Goal: Task Accomplishment & Management: Manage account settings

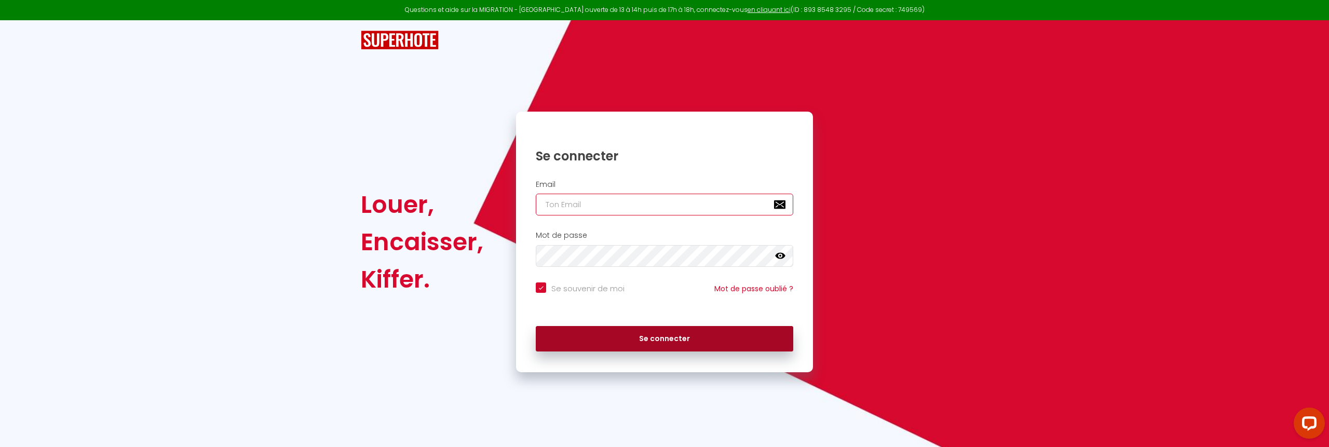
type input "[EMAIL_ADDRESS][DOMAIN_NAME]"
click at [639, 337] on button "Se connecter" at bounding box center [664, 339] width 257 height 26
checkbox input "true"
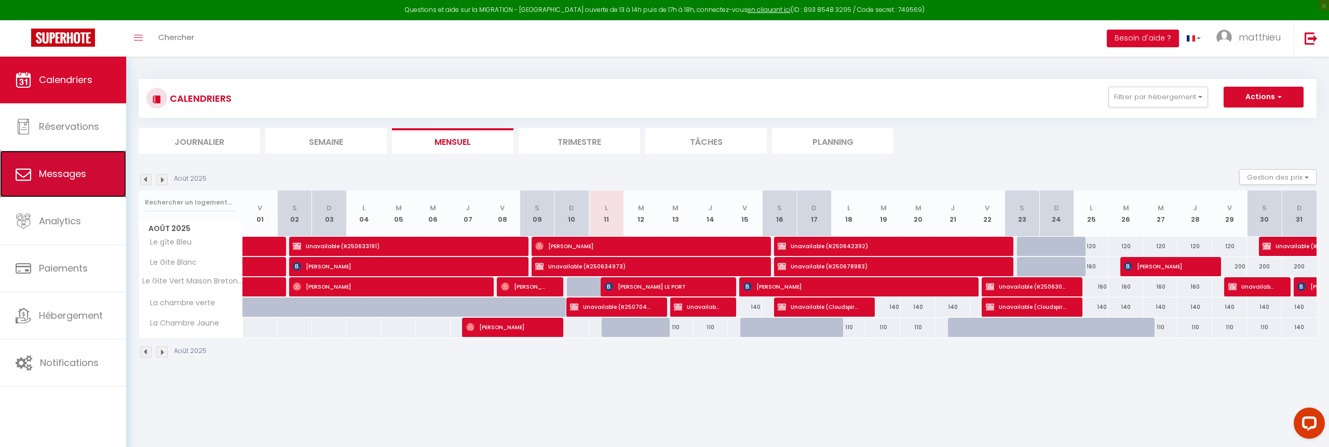
click at [48, 183] on link "Messages" at bounding box center [63, 174] width 126 height 47
select select "message"
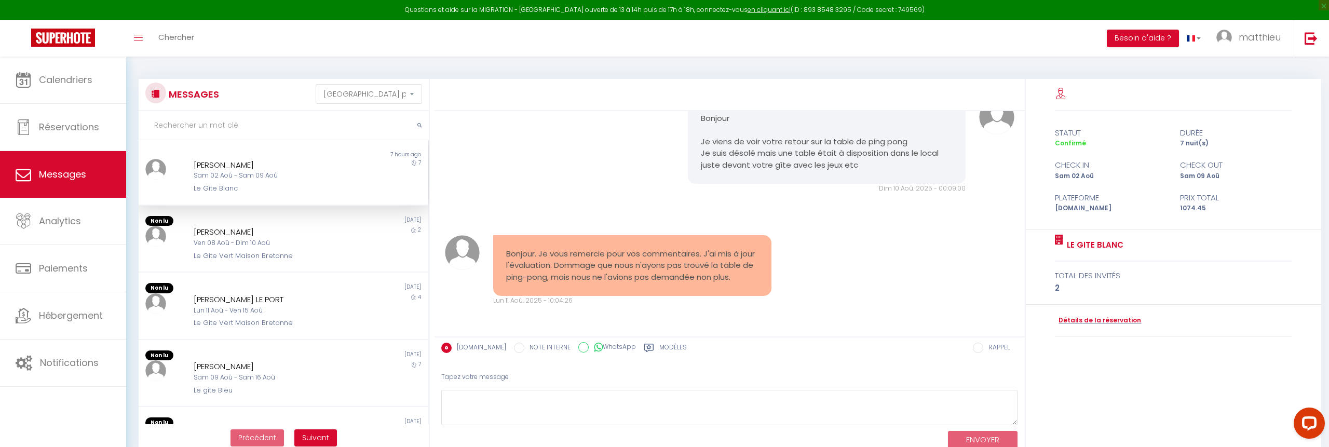
scroll to position [712, 0]
click at [331, 240] on div "Ven 08 Aoû - Dim 10 Aoû" at bounding box center [271, 243] width 155 height 10
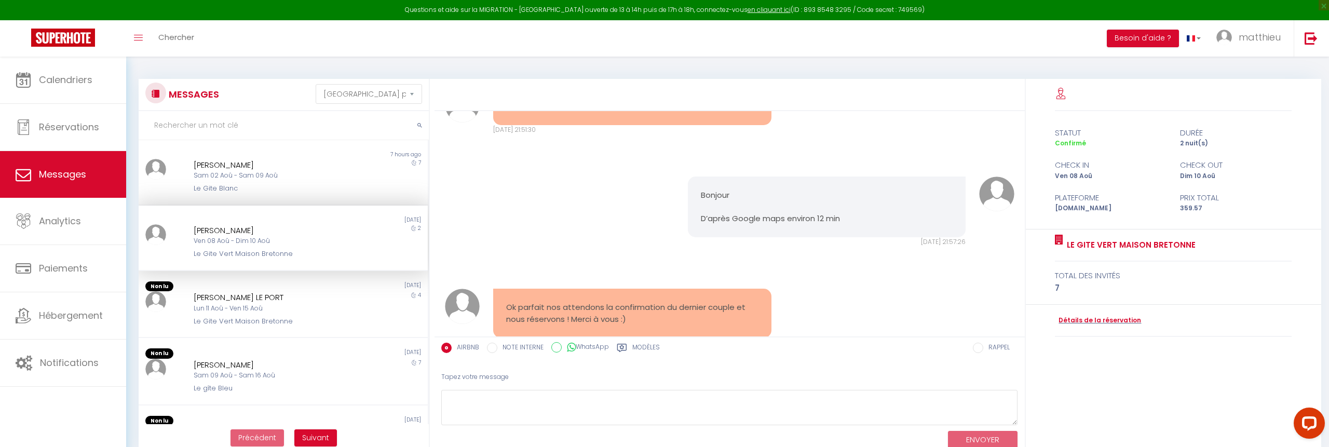
scroll to position [3580, 0]
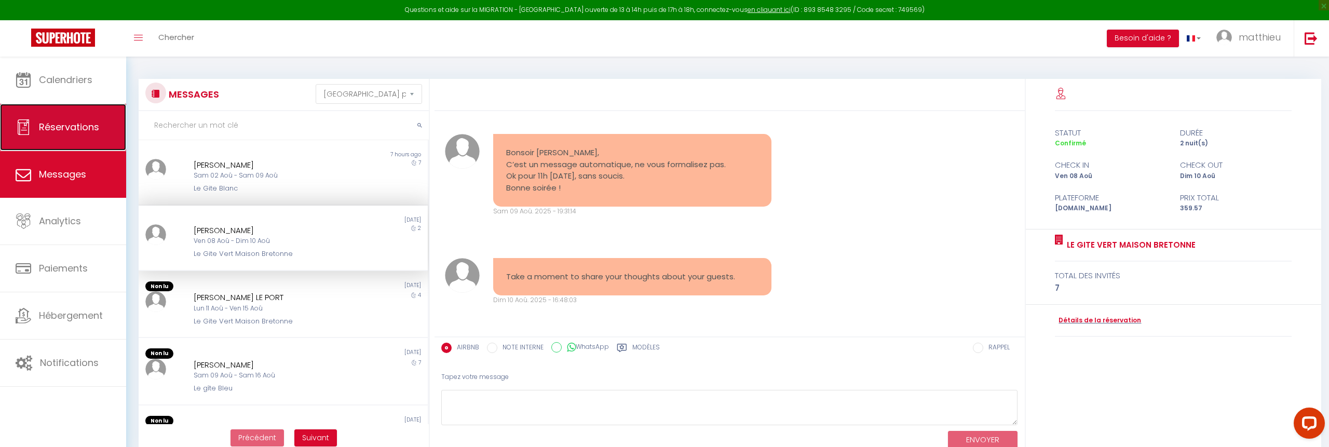
click at [72, 114] on link "Réservations" at bounding box center [63, 127] width 126 height 47
select select "not_cancelled"
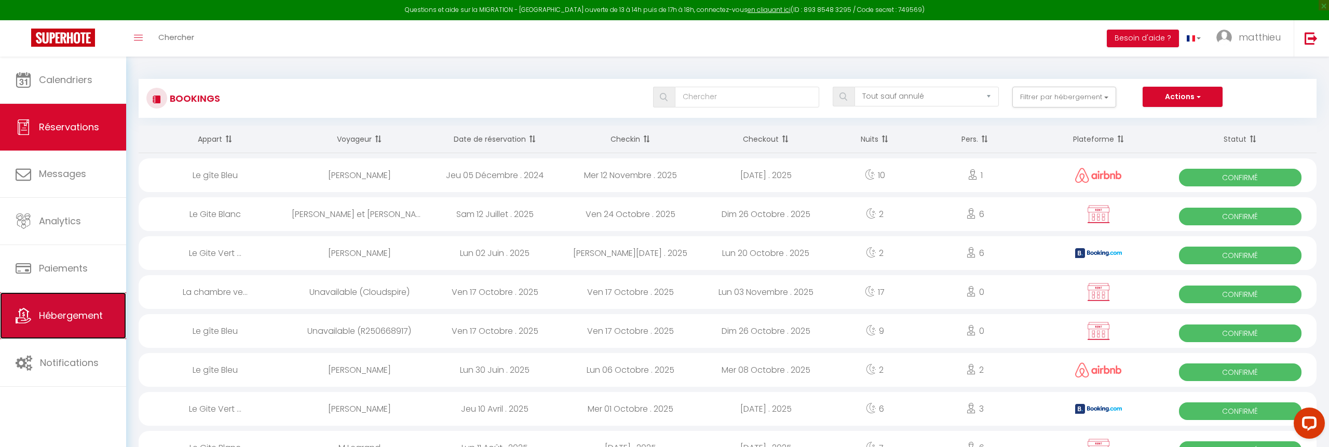
click at [80, 305] on link "Hébergement" at bounding box center [63, 315] width 126 height 47
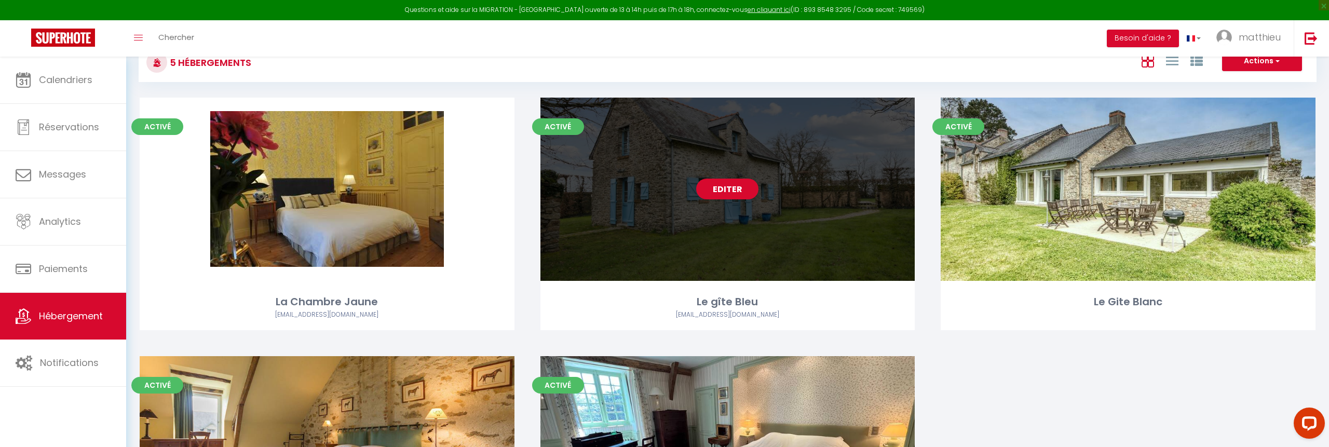
scroll to position [35, 0]
click at [739, 188] on link "Editer" at bounding box center [727, 189] width 62 height 21
select select "3"
select select "2"
select select "1"
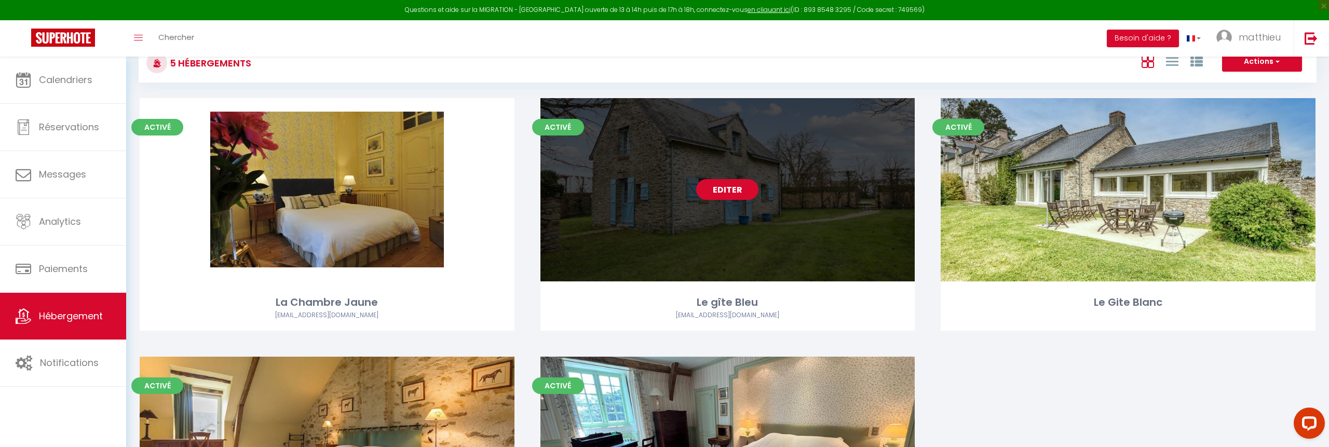
select select "1"
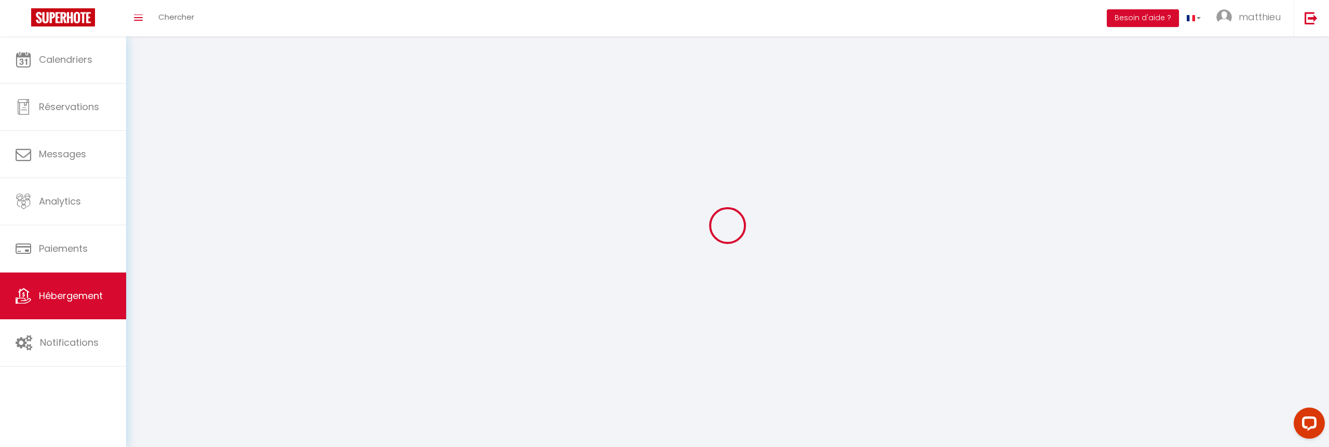
select select
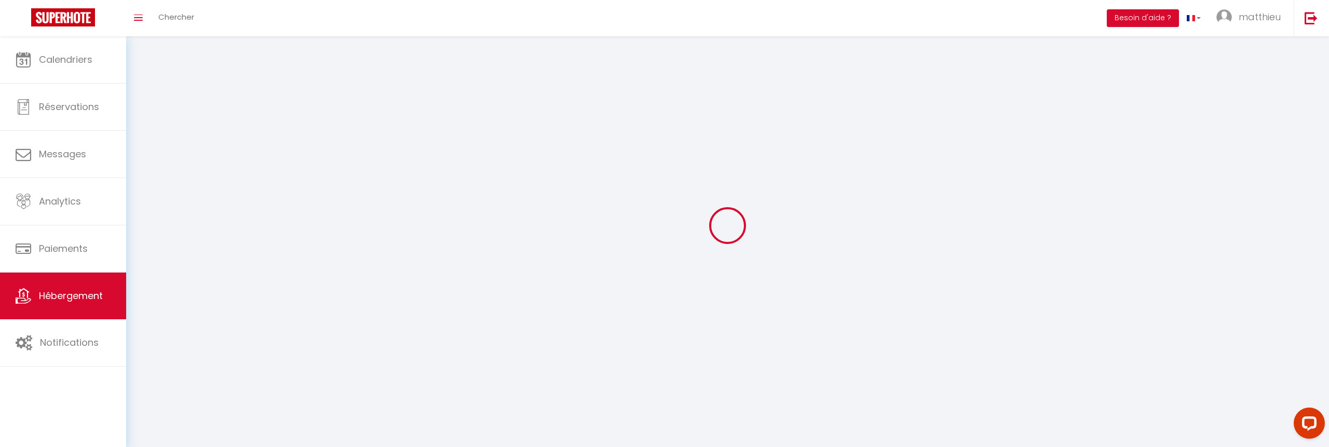
checkbox input "false"
select select
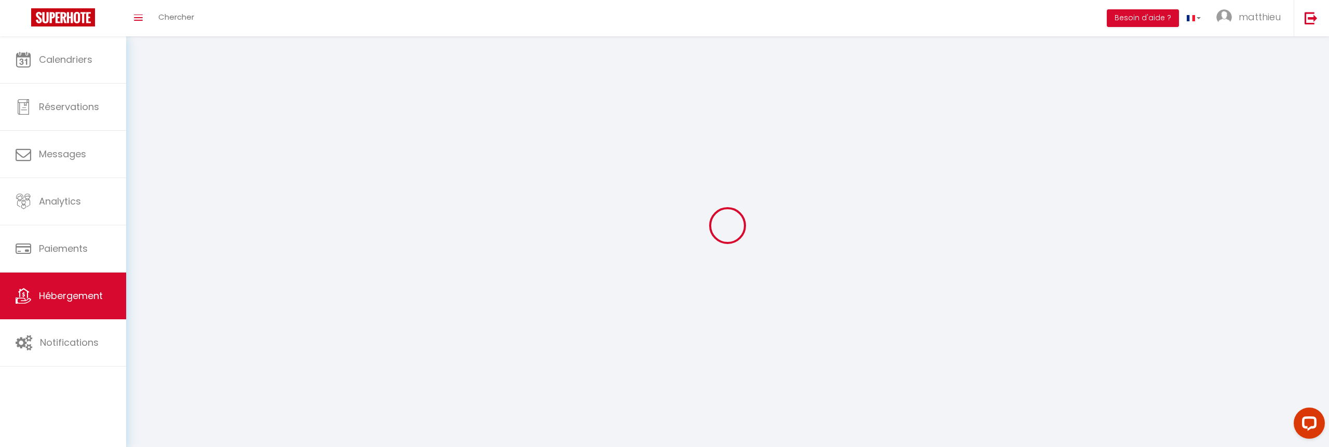
select select
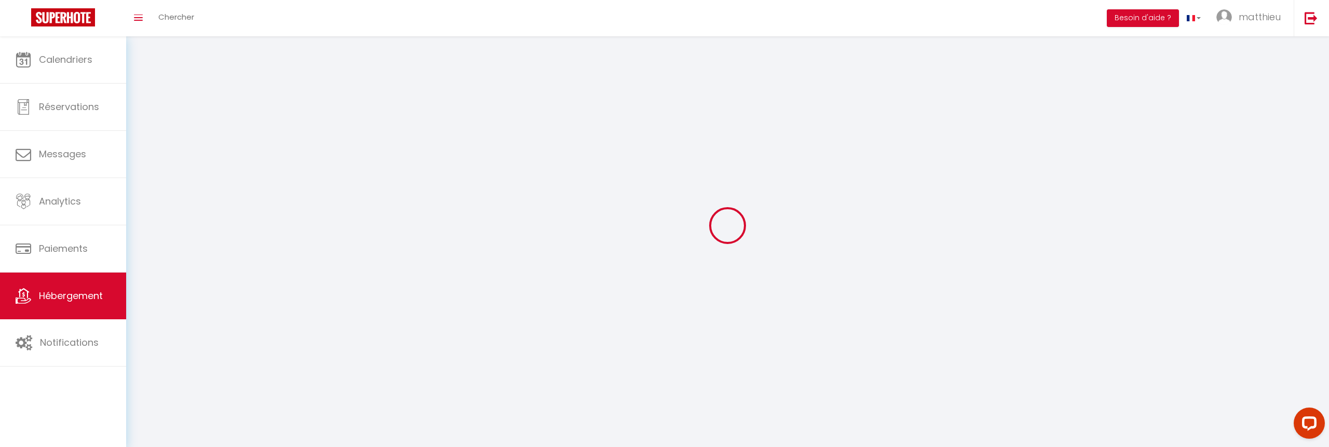
select select
checkbox input "false"
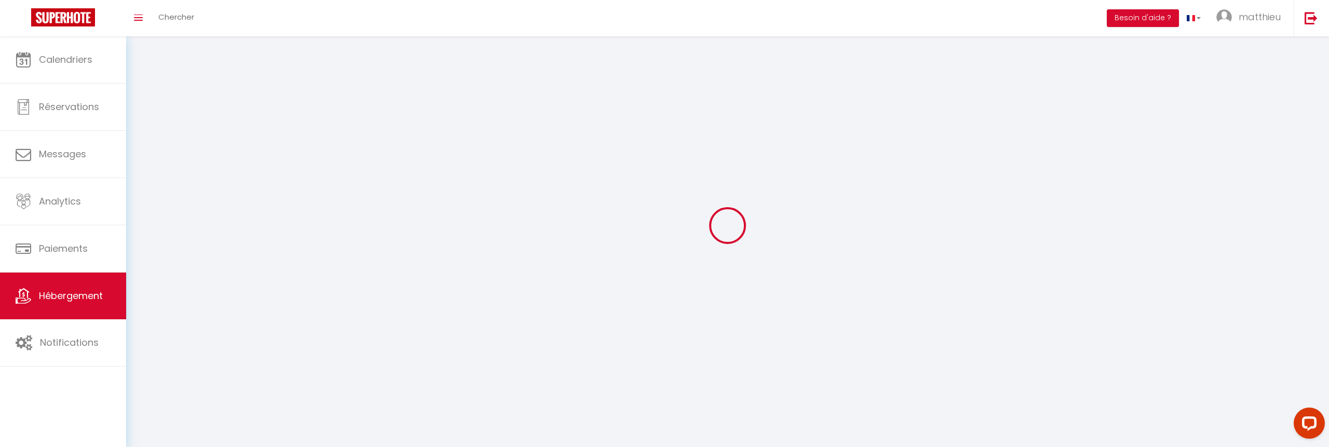
checkbox input "false"
select select
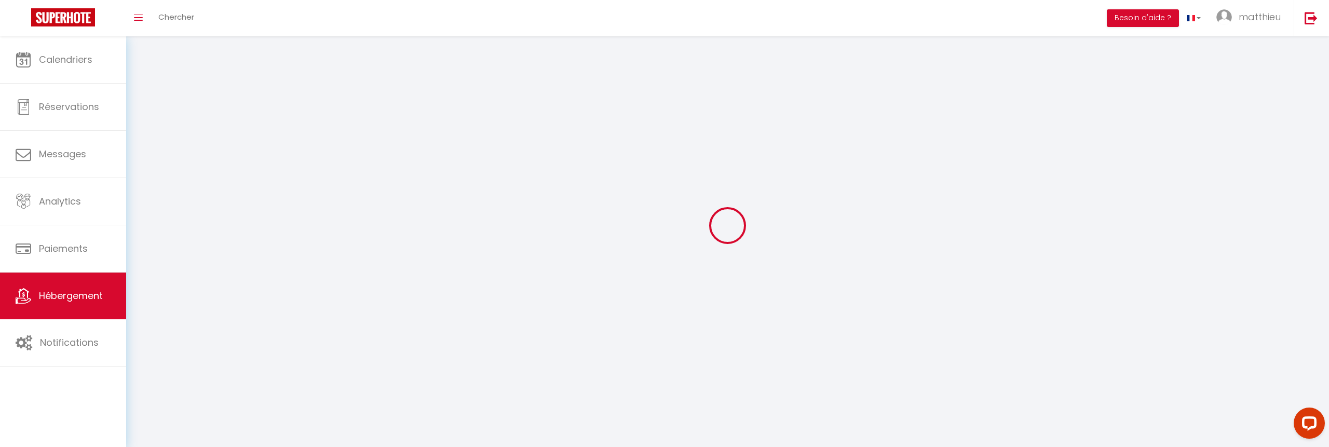
select select
checkbox input "false"
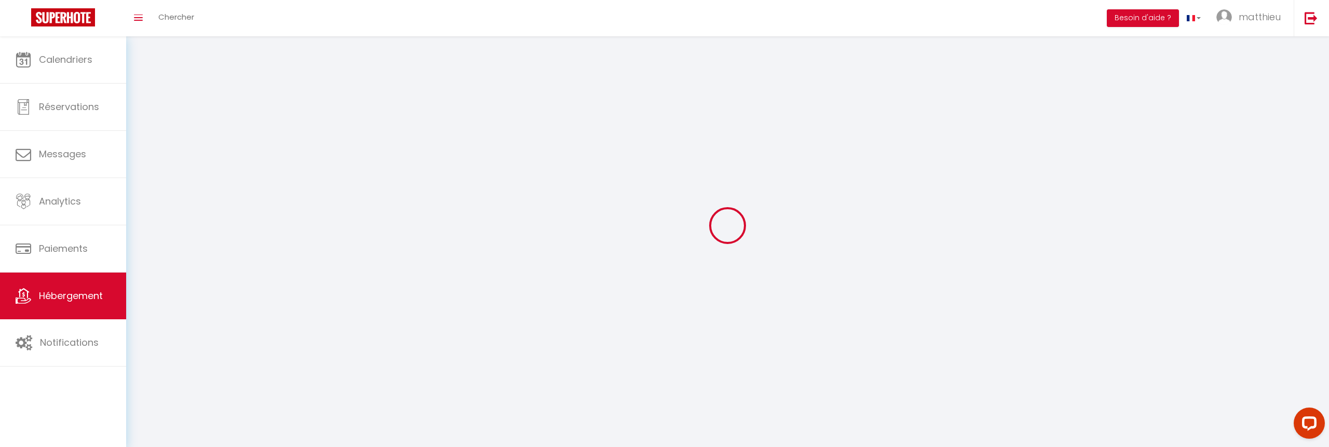
checkbox input "false"
select select
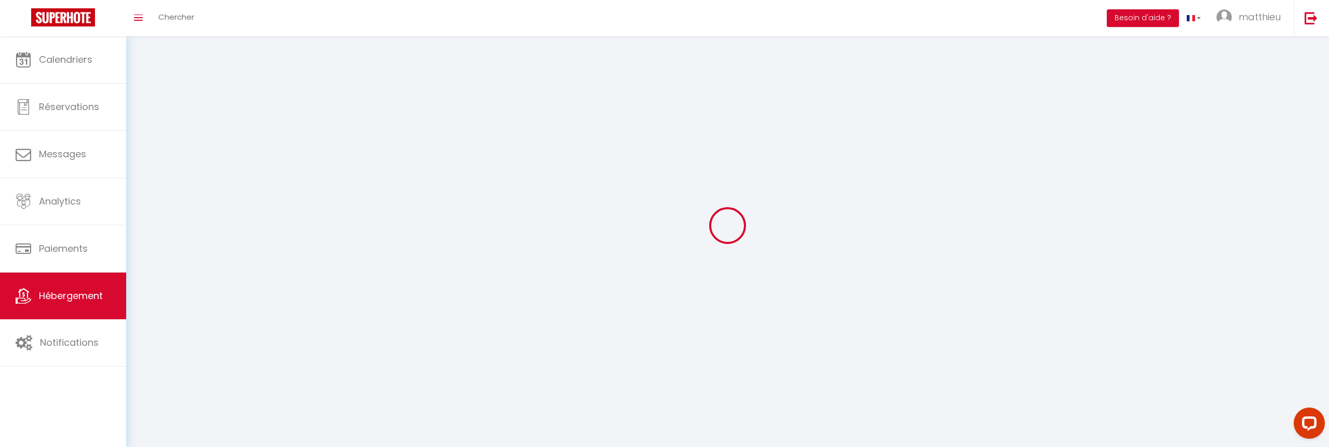
select select
checkbox input "false"
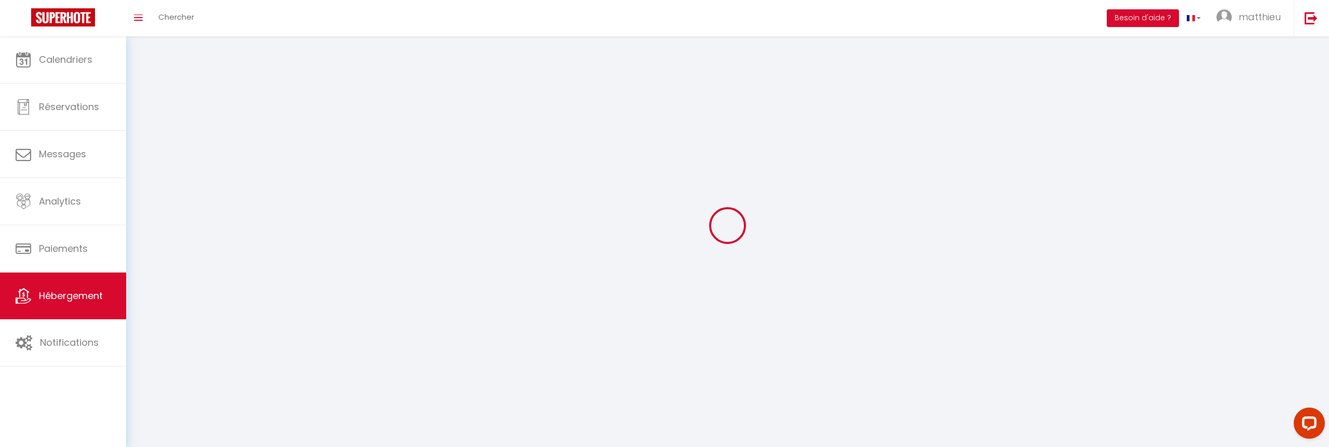
checkbox input "false"
select select
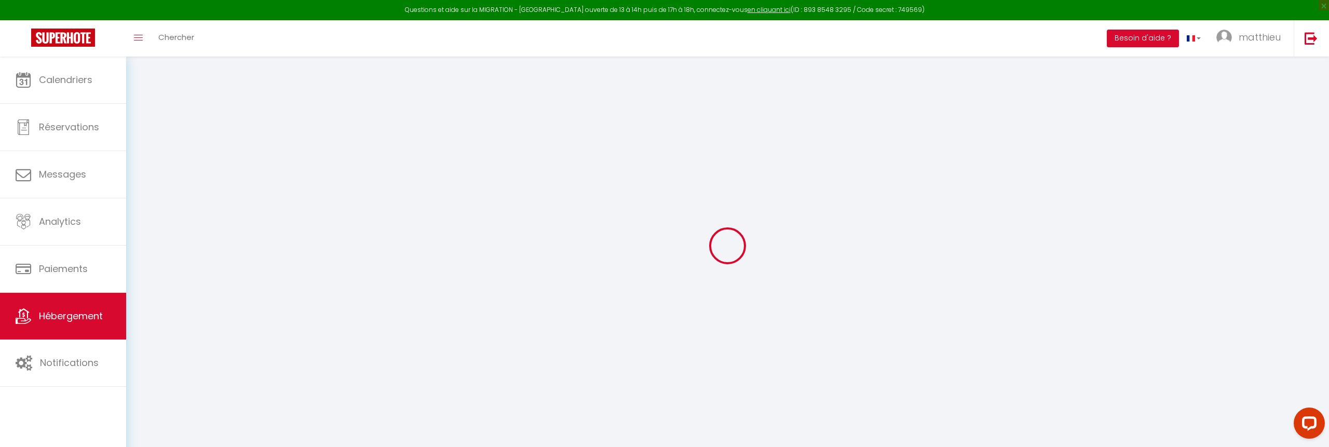
checkbox input "true"
checkbox input "false"
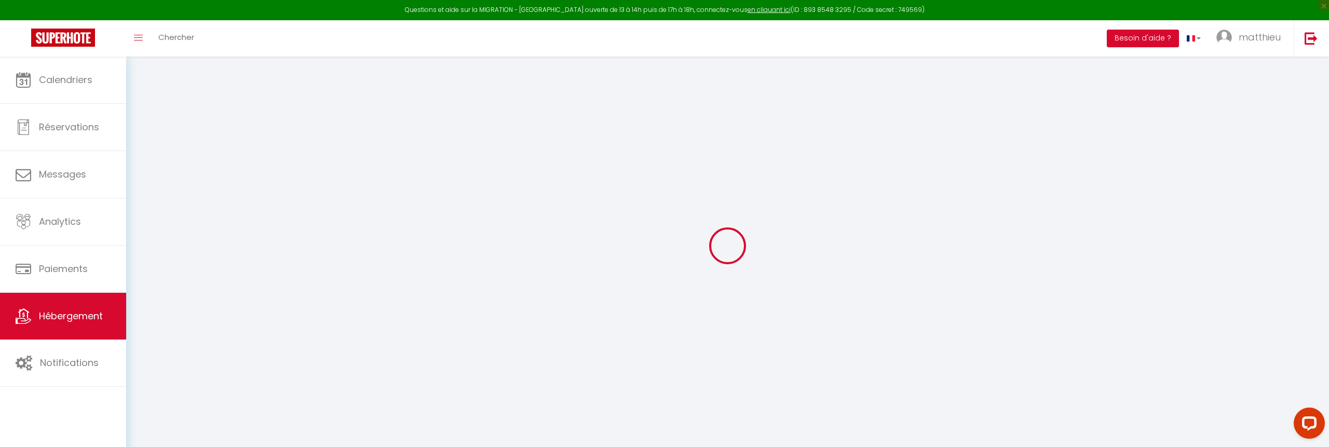
checkbox input "false"
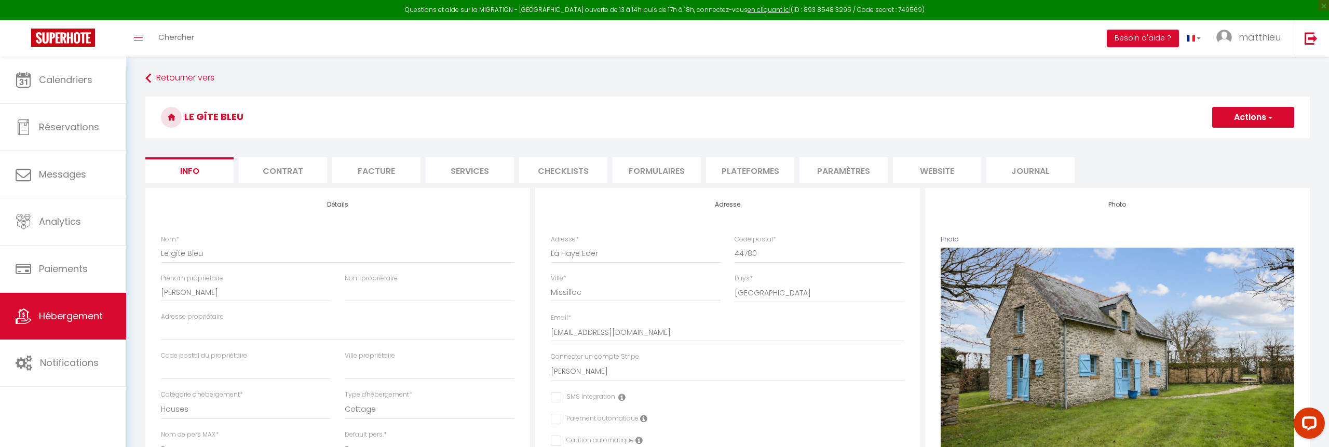
checkbox input "false"
click at [819, 167] on li "Paramètres" at bounding box center [843, 169] width 88 height 25
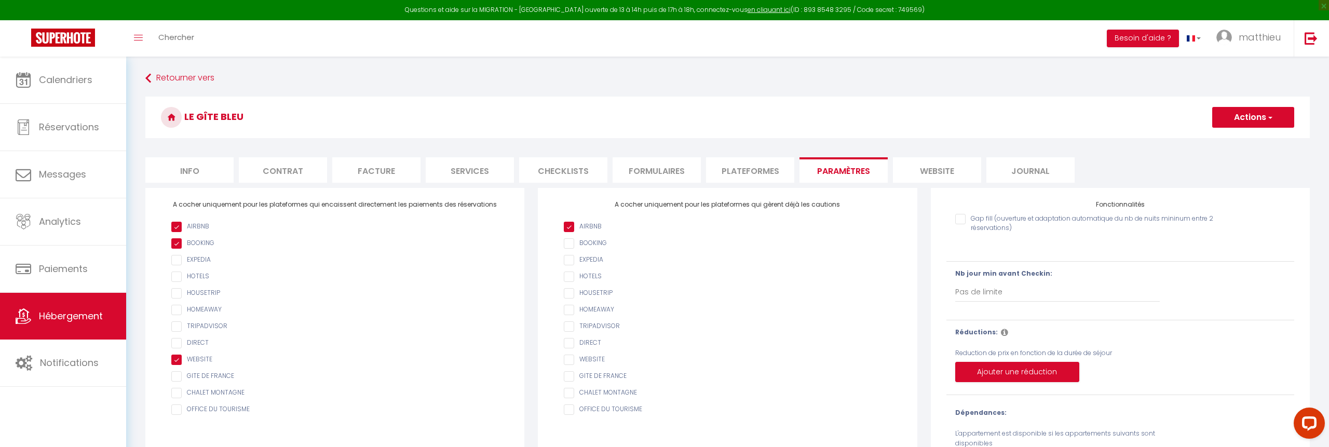
scroll to position [62, 0]
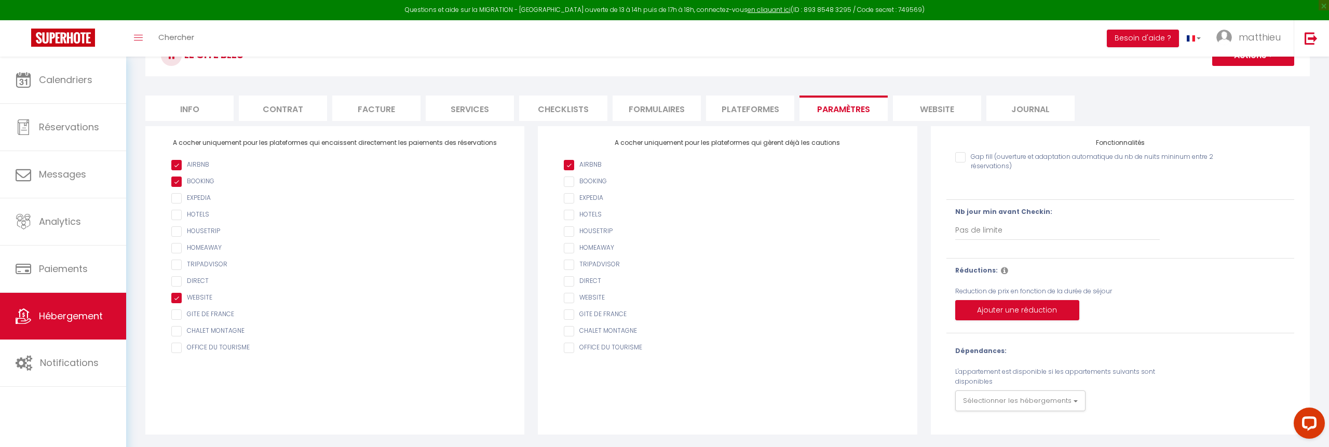
click at [491, 116] on li "Services" at bounding box center [470, 107] width 88 height 25
select select
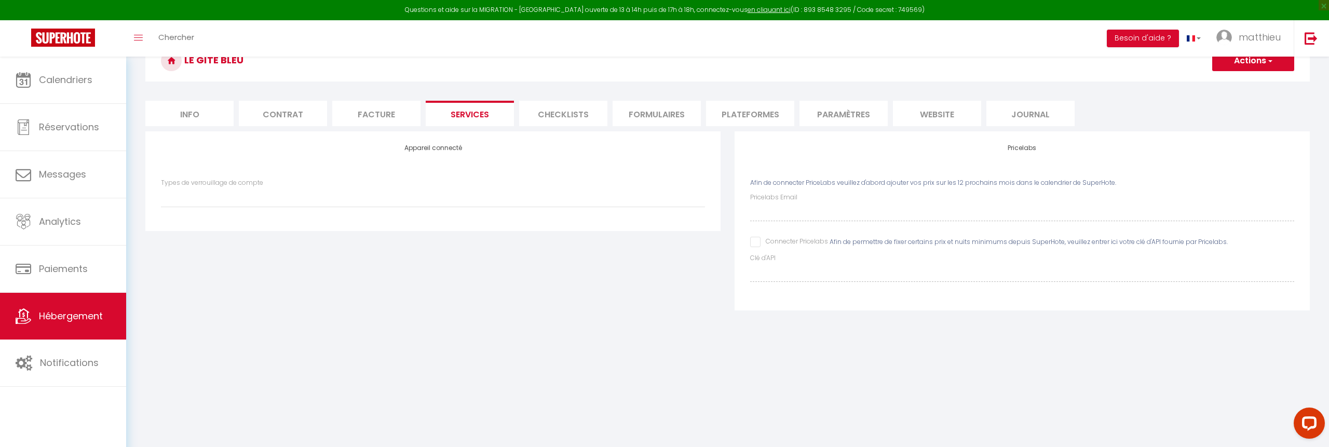
click at [264, 117] on li "Contrat" at bounding box center [283, 113] width 88 height 25
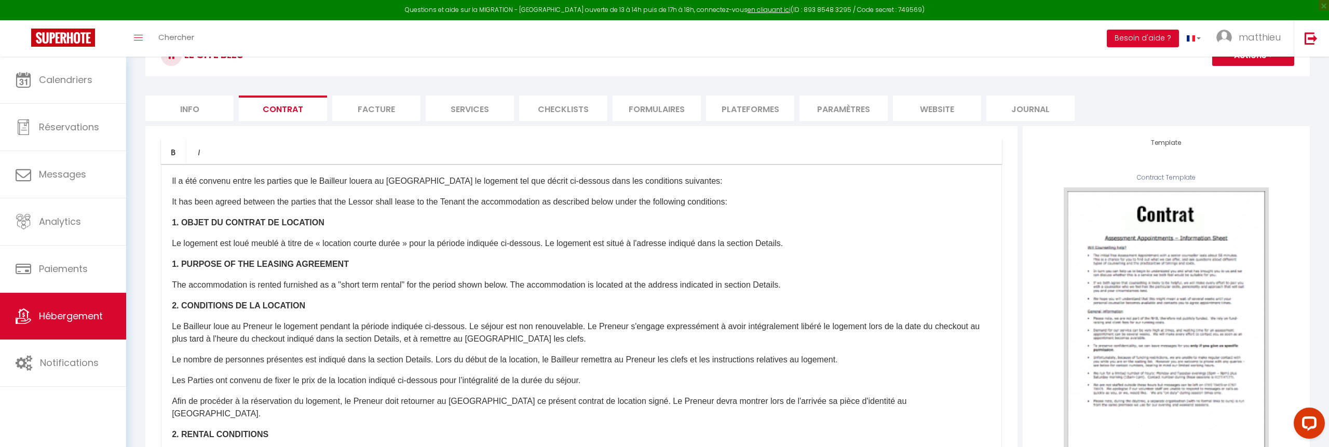
click at [188, 112] on li "Info" at bounding box center [189, 107] width 88 height 25
checkbox input "false"
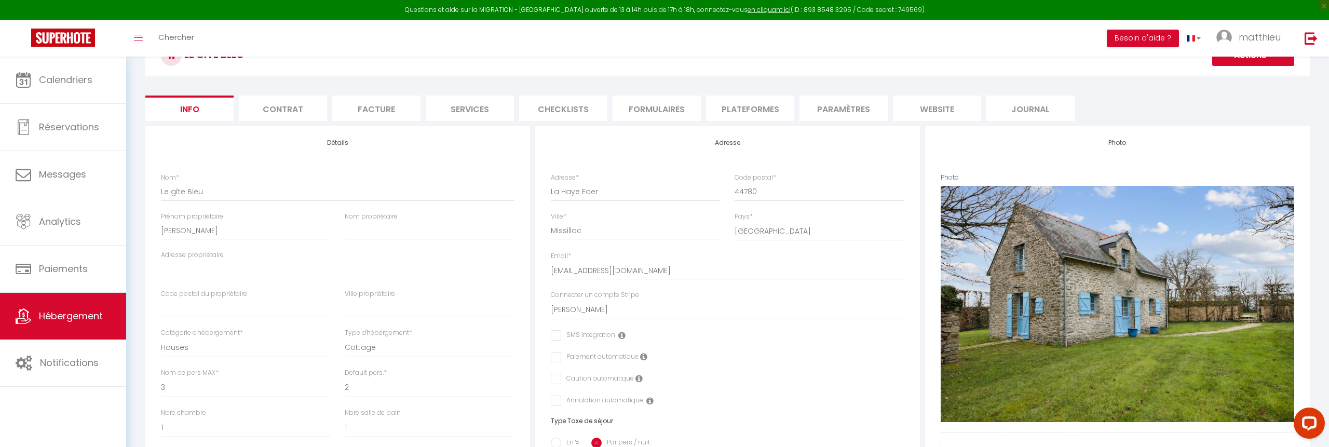
click at [760, 107] on li "Plateformes" at bounding box center [750, 107] width 88 height 25
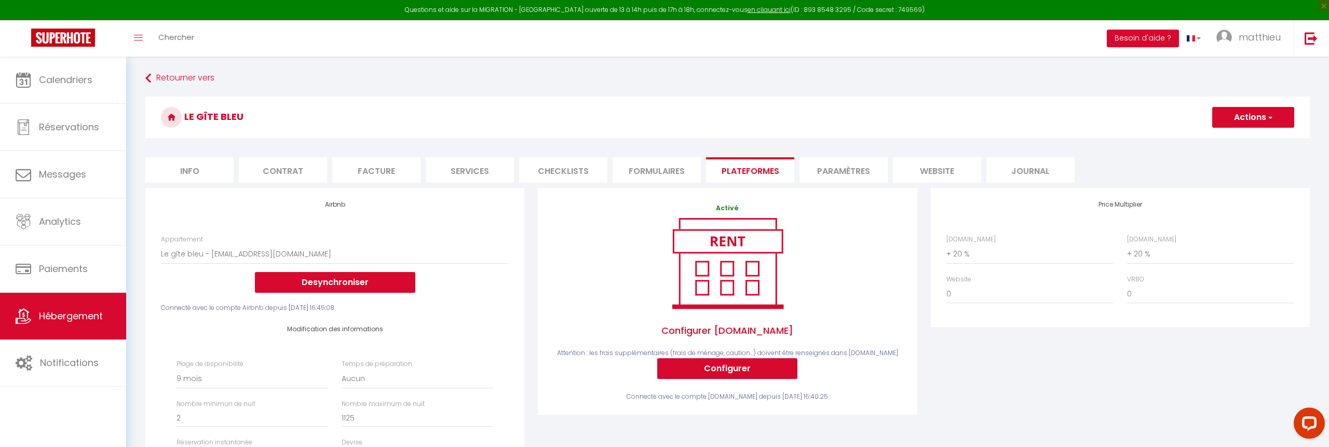
click at [953, 167] on li "website" at bounding box center [937, 169] width 88 height 25
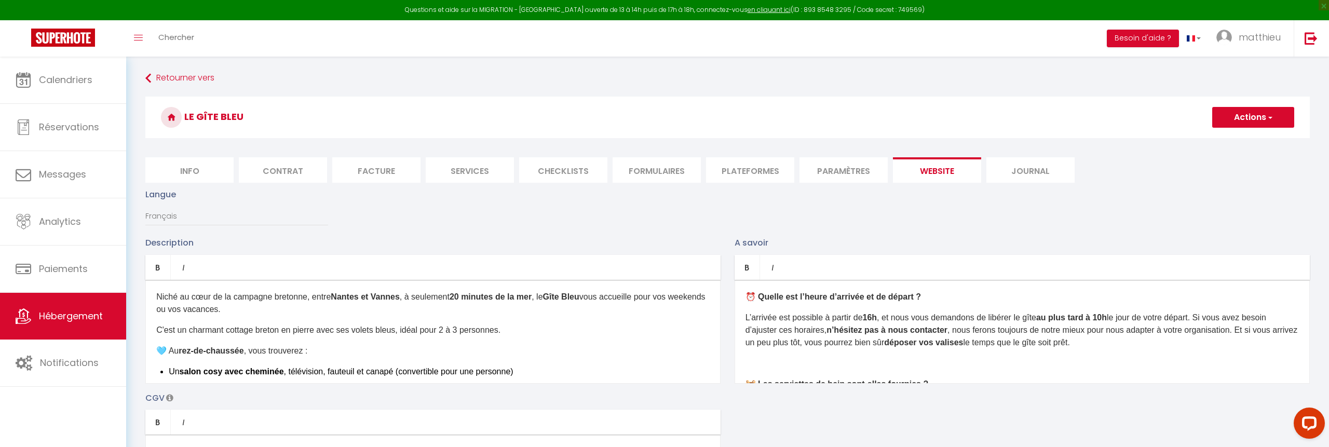
click at [198, 169] on li "Info" at bounding box center [189, 169] width 88 height 25
checkbox input "false"
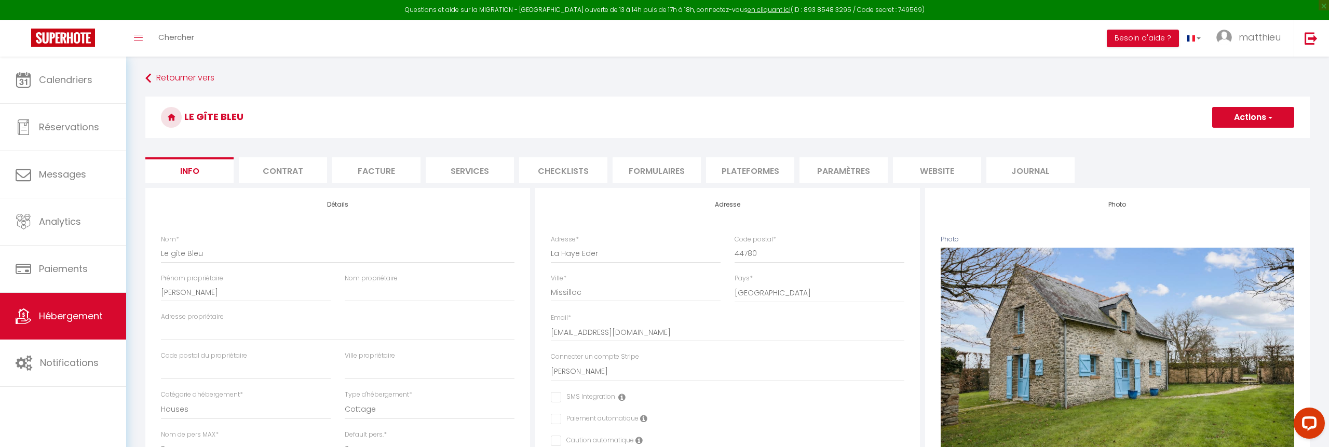
click at [995, 179] on li "Journal" at bounding box center [1030, 169] width 88 height 25
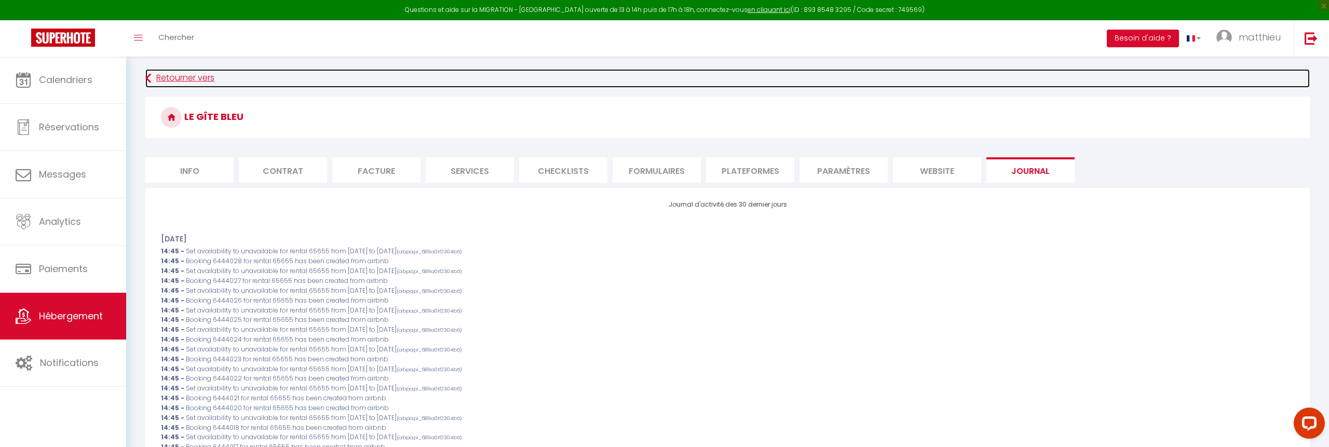
click at [176, 80] on link "Retourner vers" at bounding box center [727, 78] width 1164 height 19
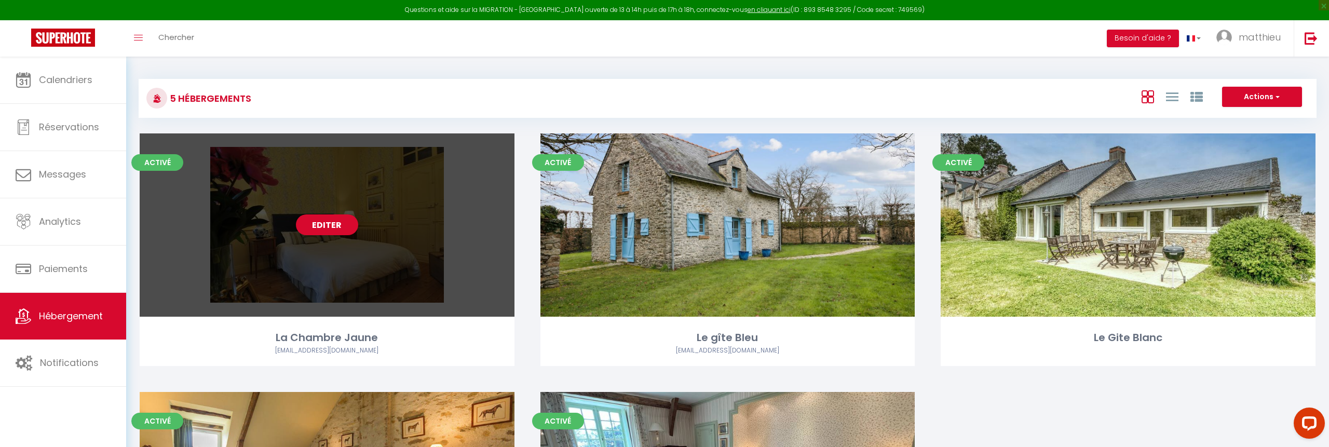
click at [373, 219] on div "Editer" at bounding box center [327, 224] width 375 height 183
select select "3"
select select "2"
select select "1"
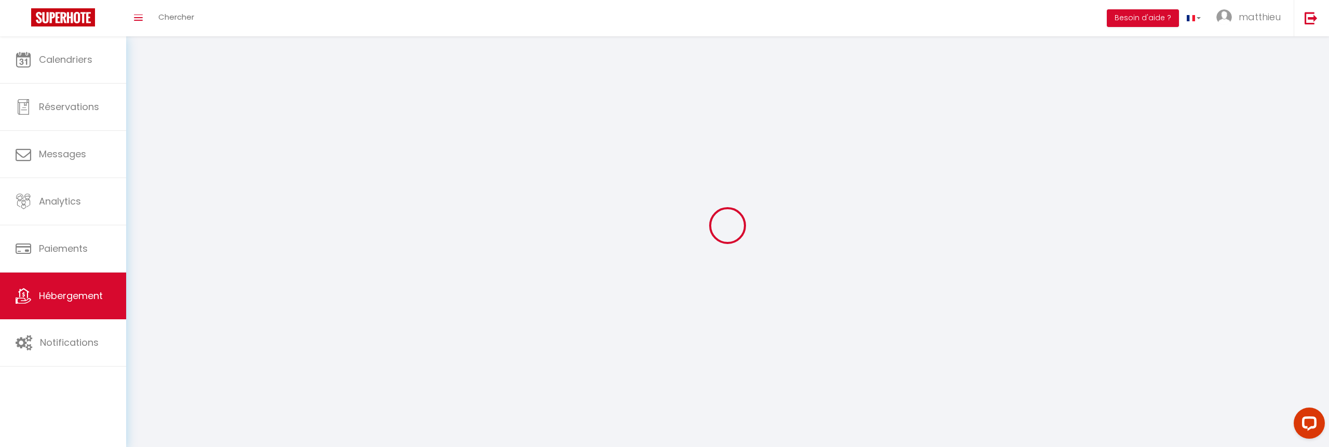
select select
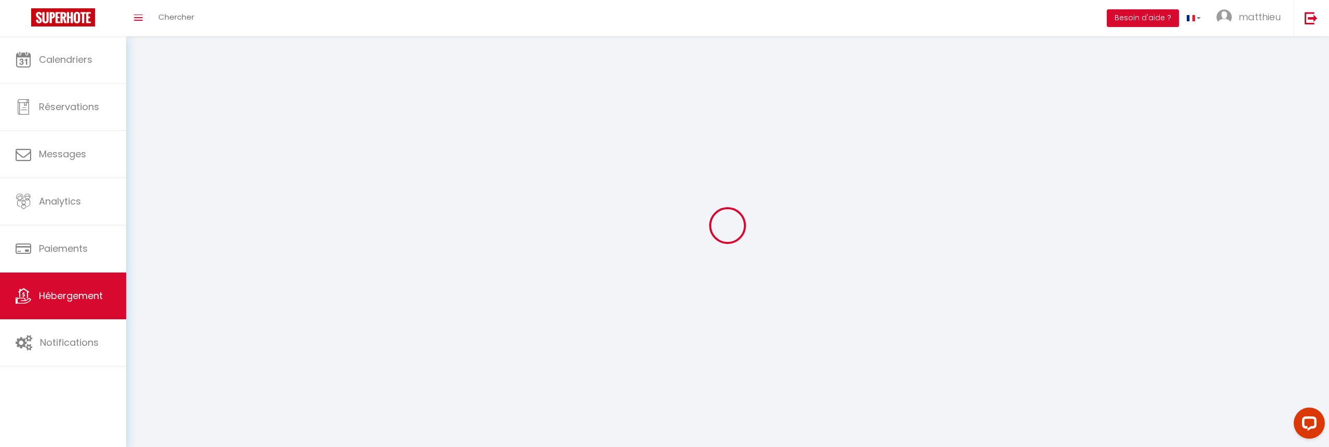
select select
checkbox input "false"
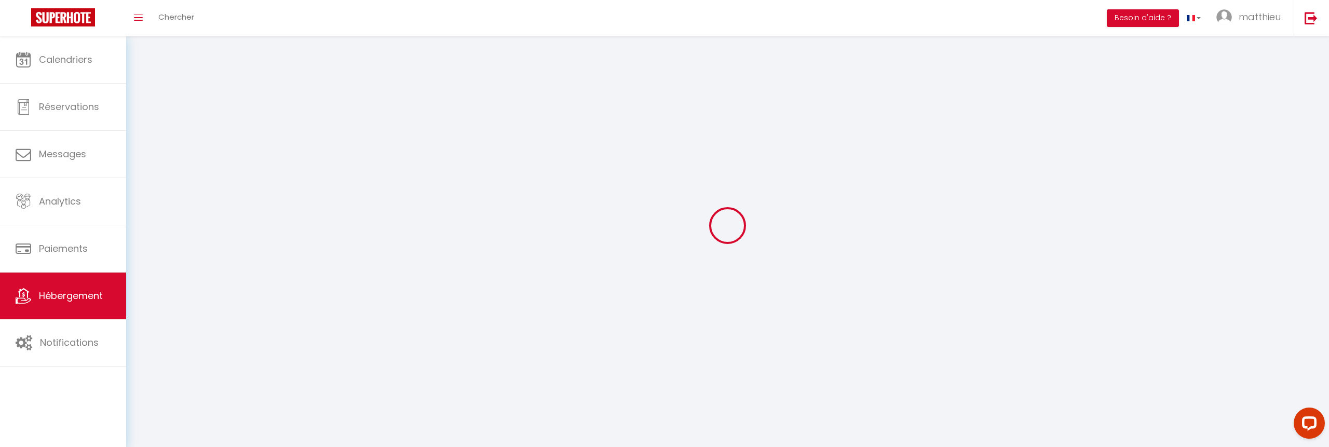
checkbox input "false"
select select
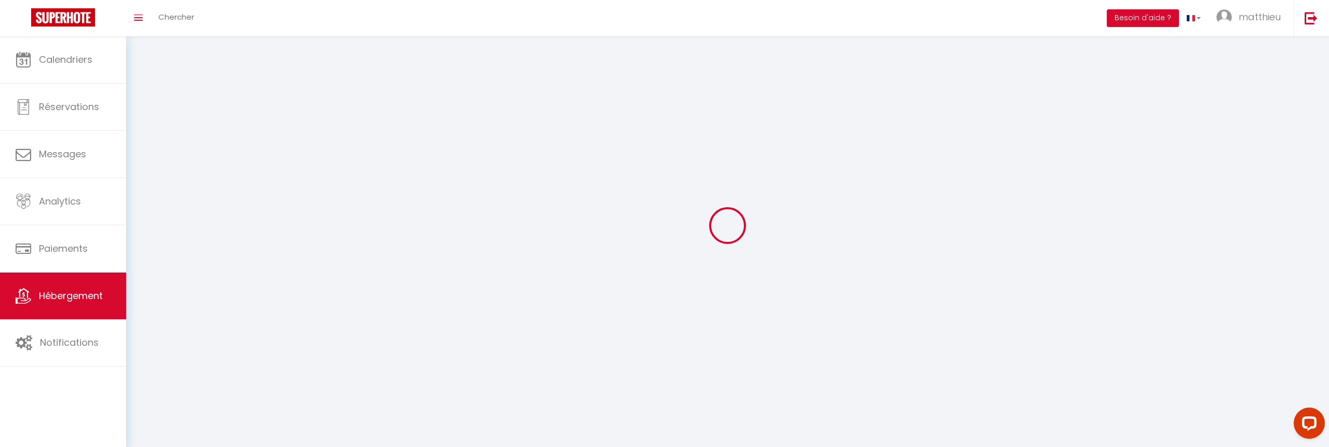
select select
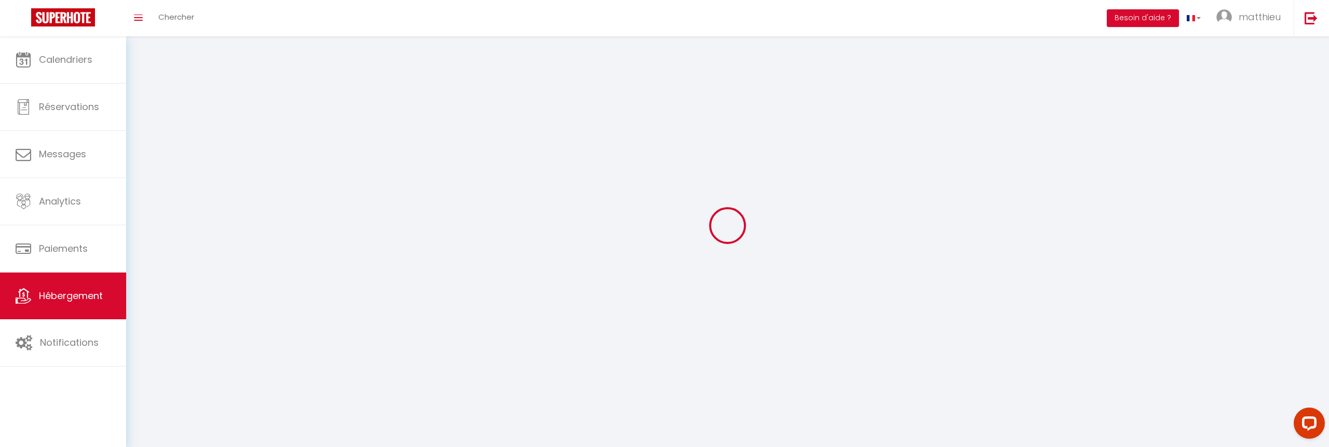
select select
checkbox input "false"
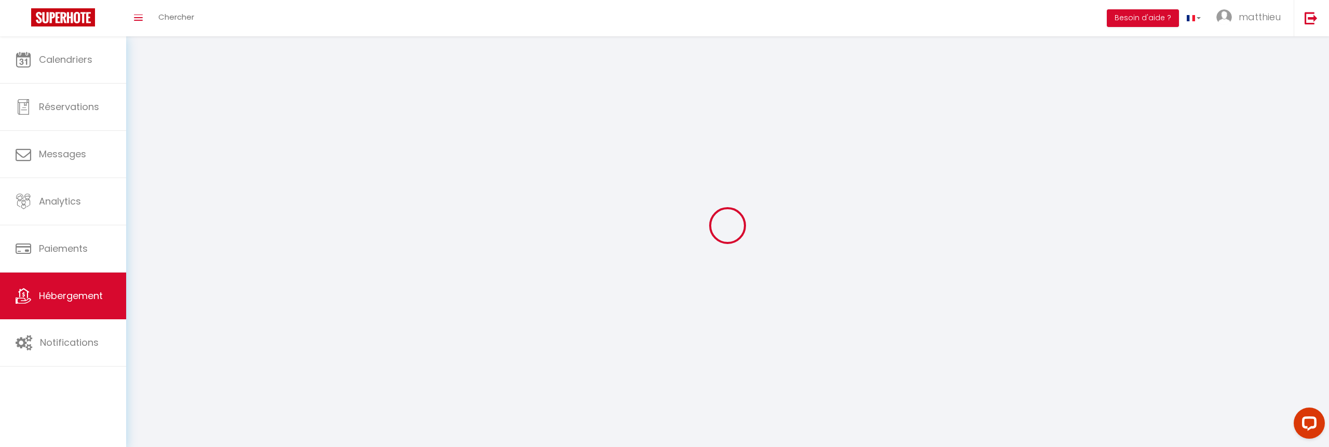
select select
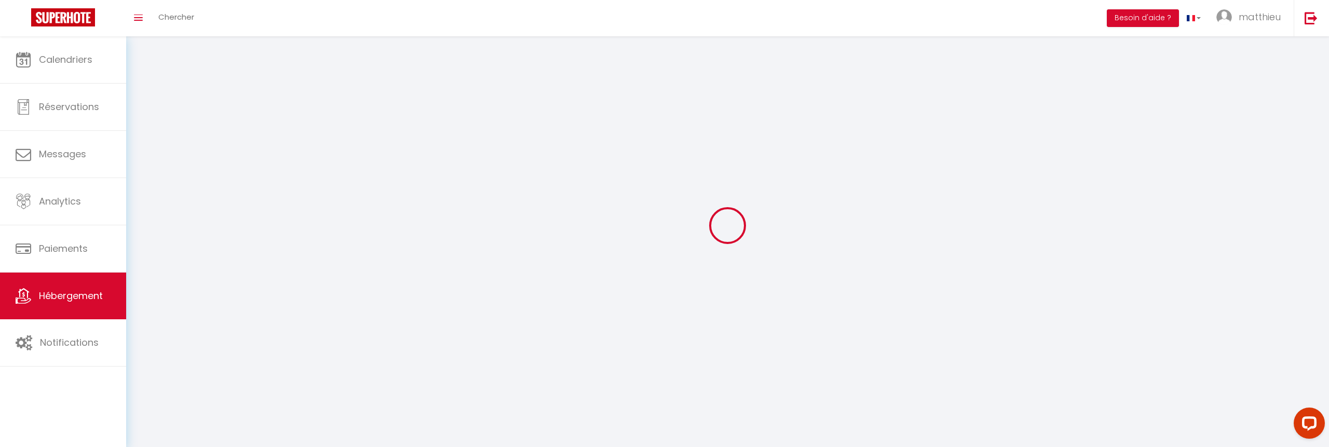
select select
checkbox input "false"
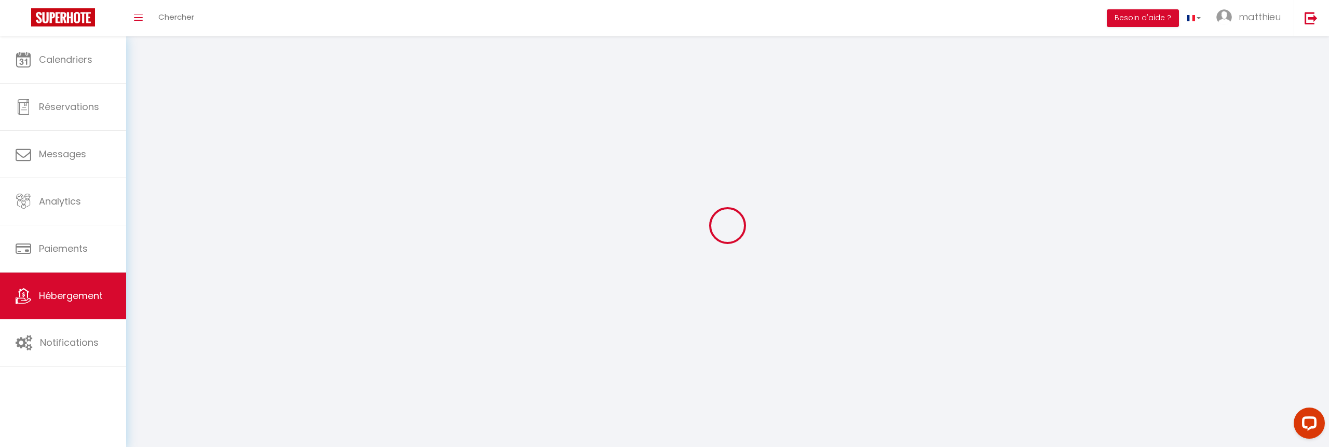
checkbox input "false"
select select
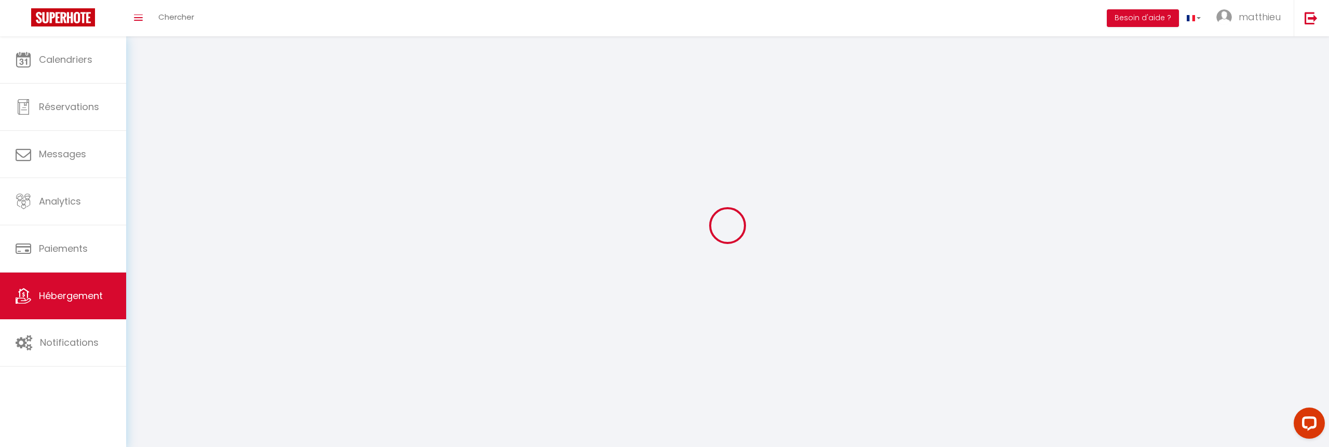
select select
checkbox input "false"
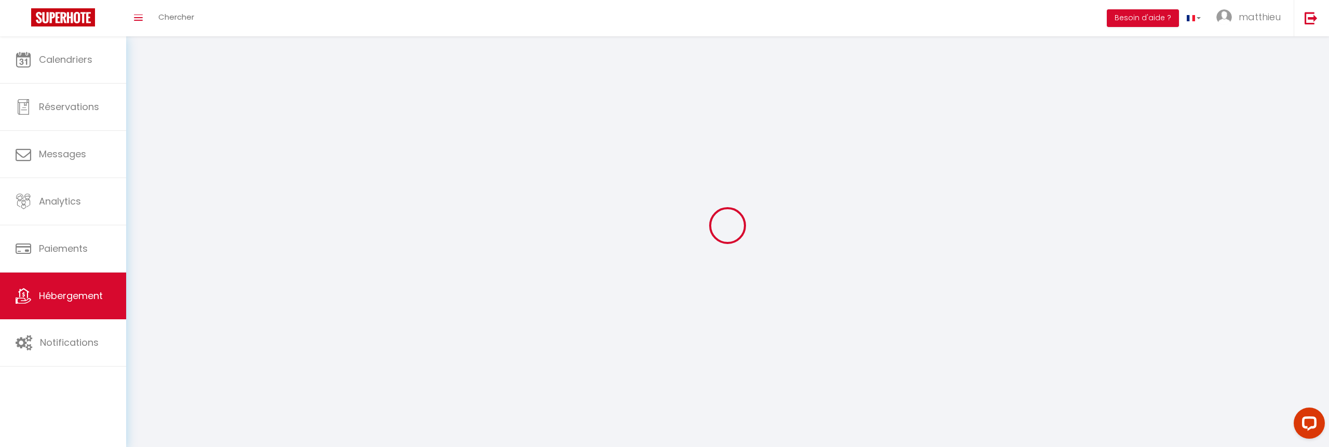
checkbox input "false"
select select
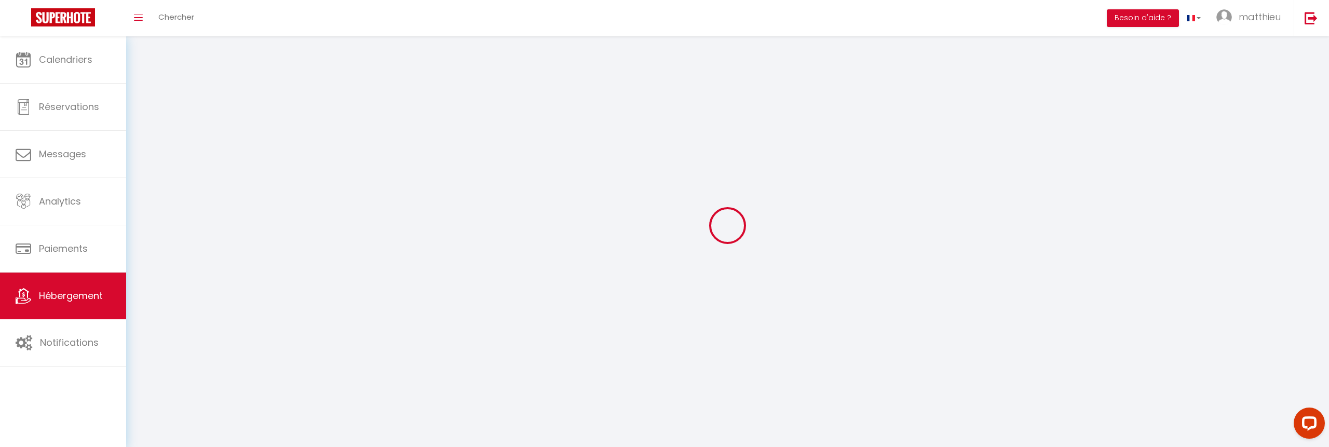
select select "28"
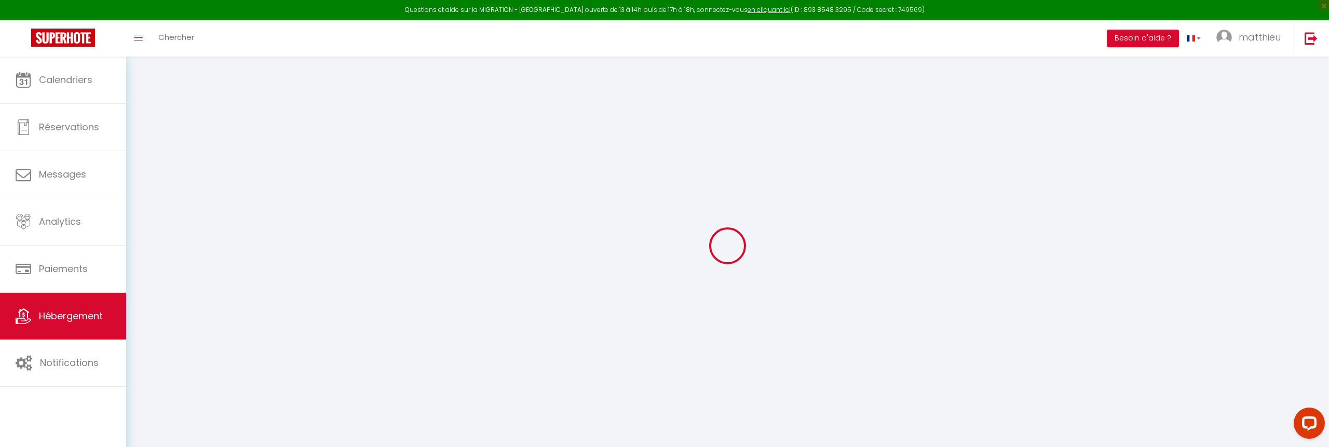
select select
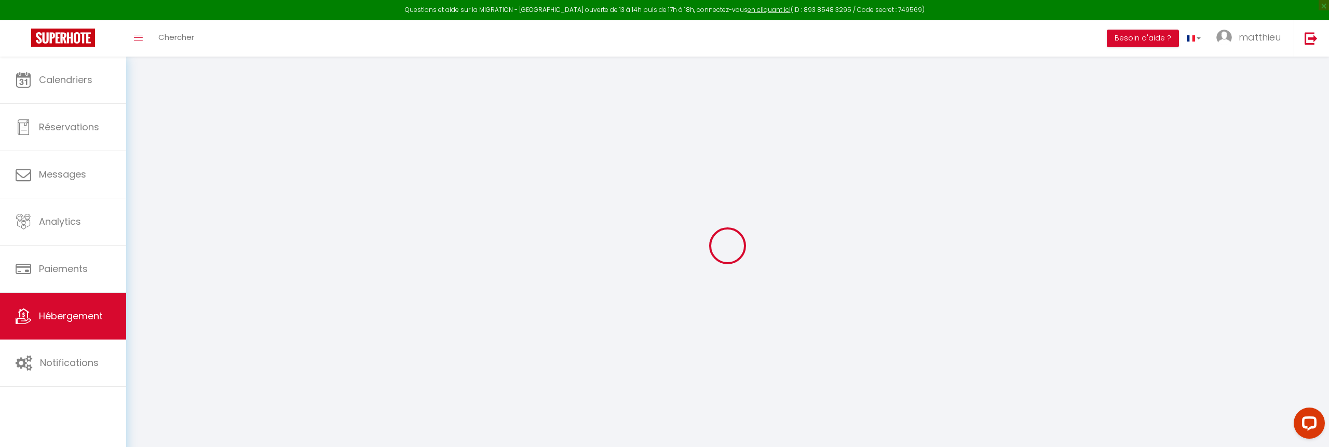
select select
checkbox input "false"
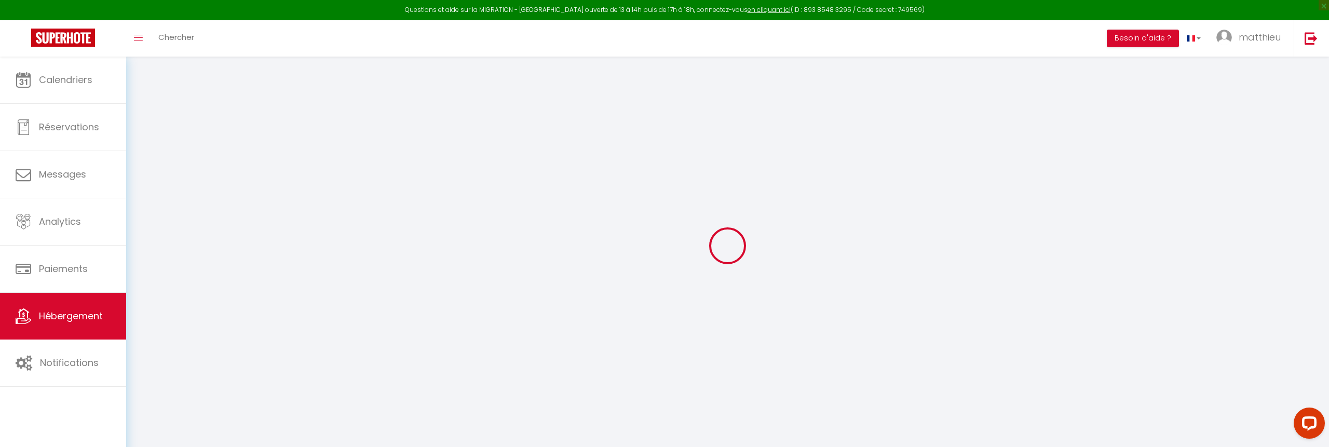
select select
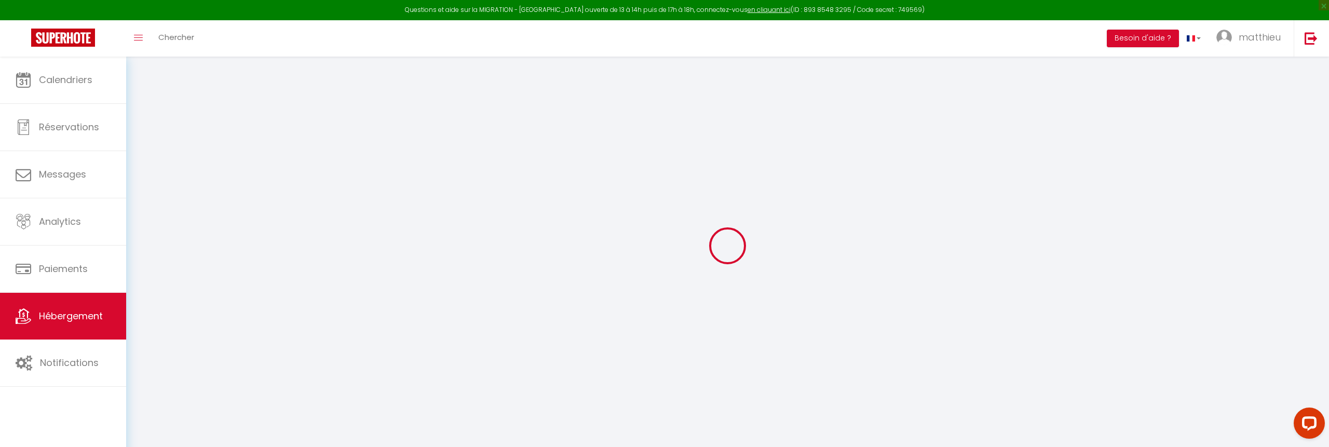
select select
checkbox input "false"
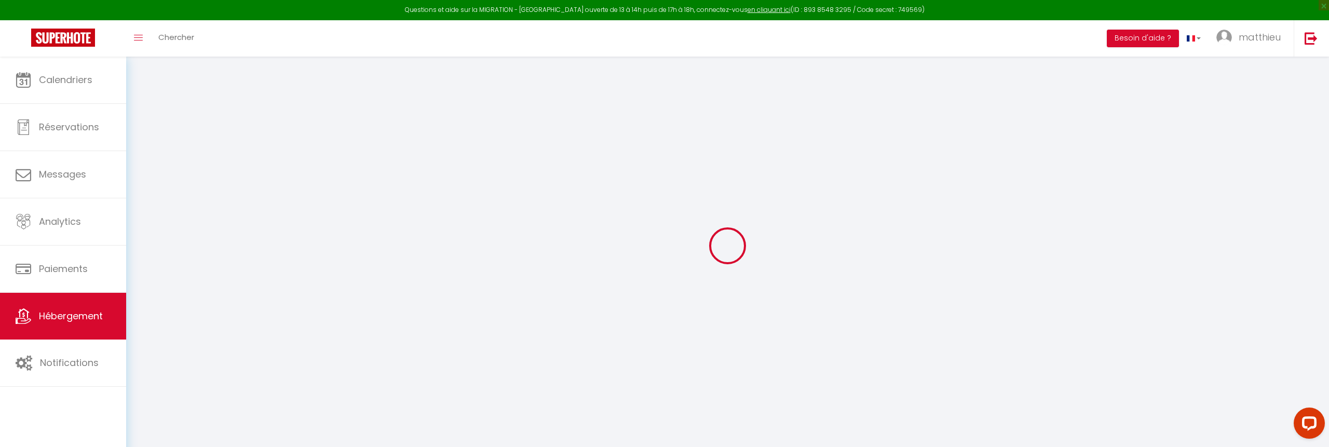
checkbox input "false"
select select
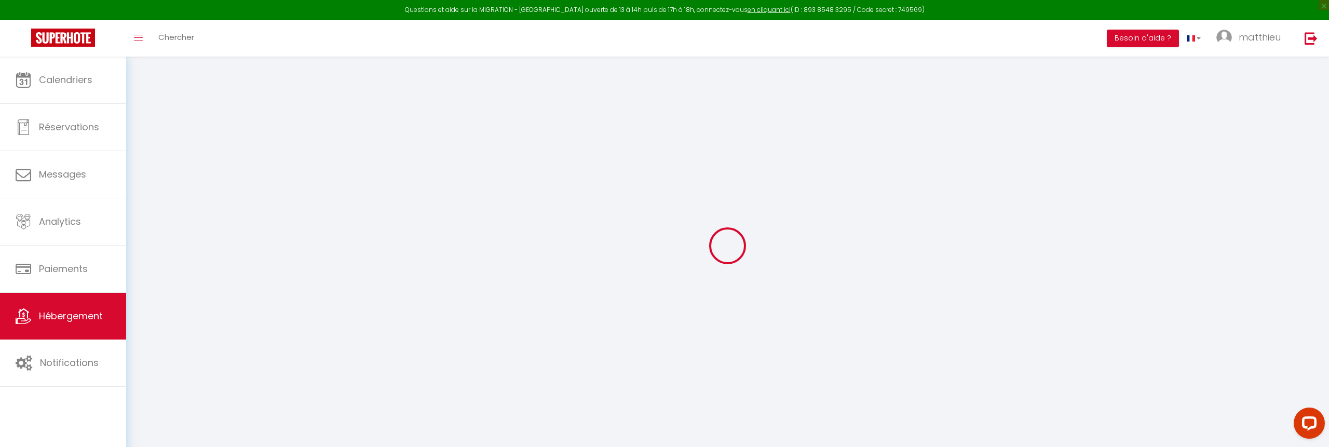
select select
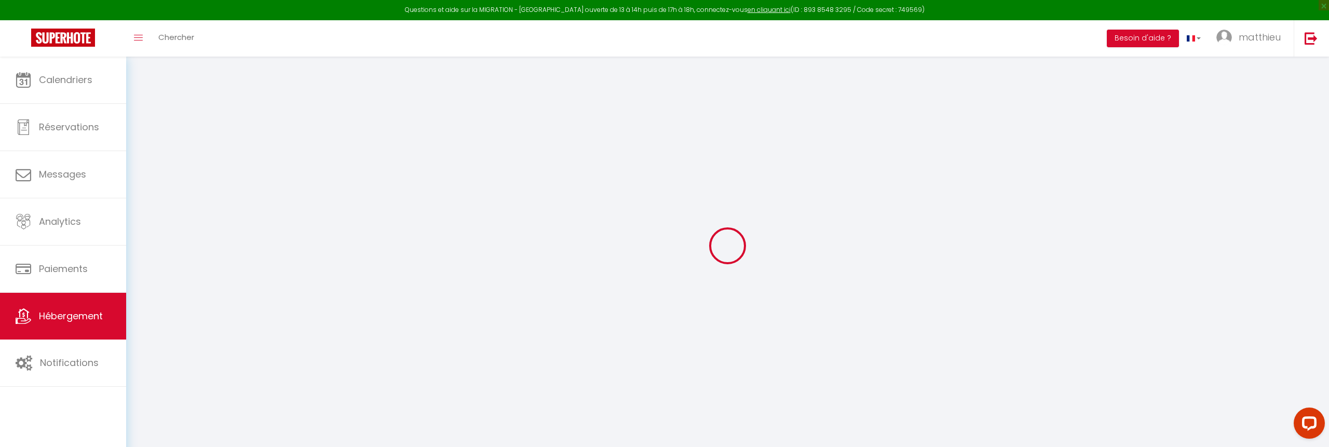
checkbox input "false"
select select
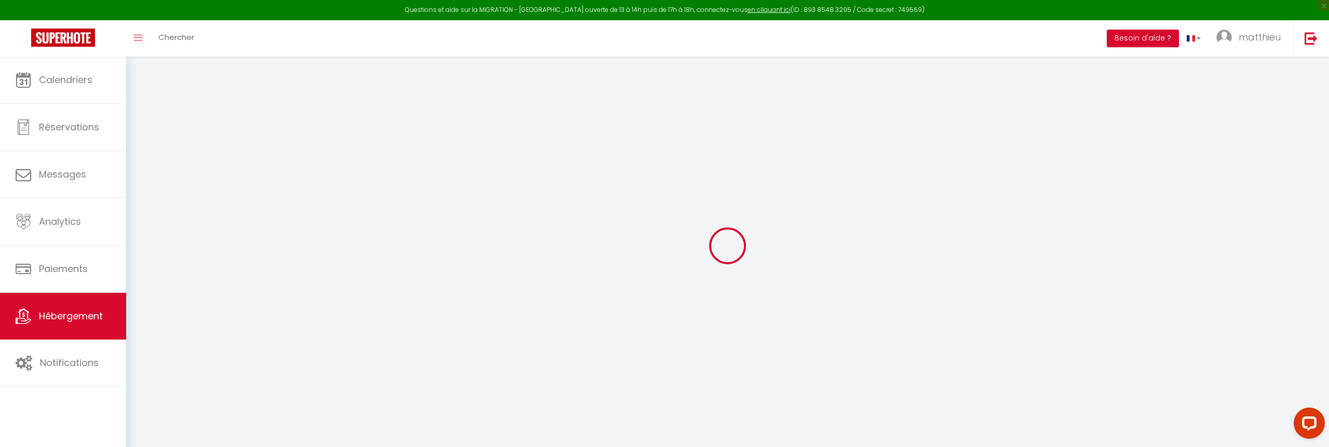
select select
type input "La Chambre Jaune"
select select "bnb"
select select "2"
type input "140"
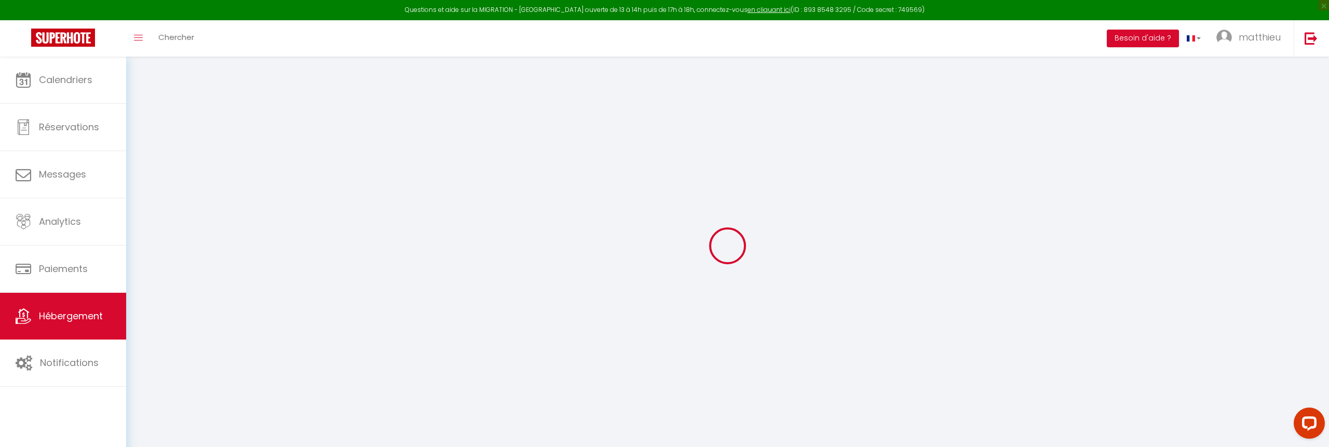
select select
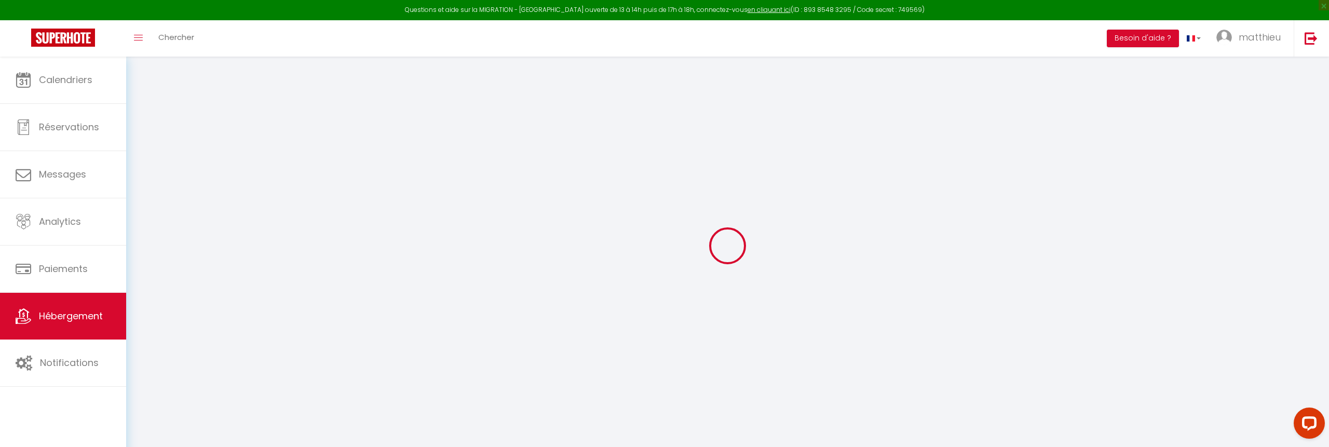
type input "La Haye Eder"
type input "44780"
type input "Missillac"
type input "[EMAIL_ADDRESS][DOMAIN_NAME]"
select select
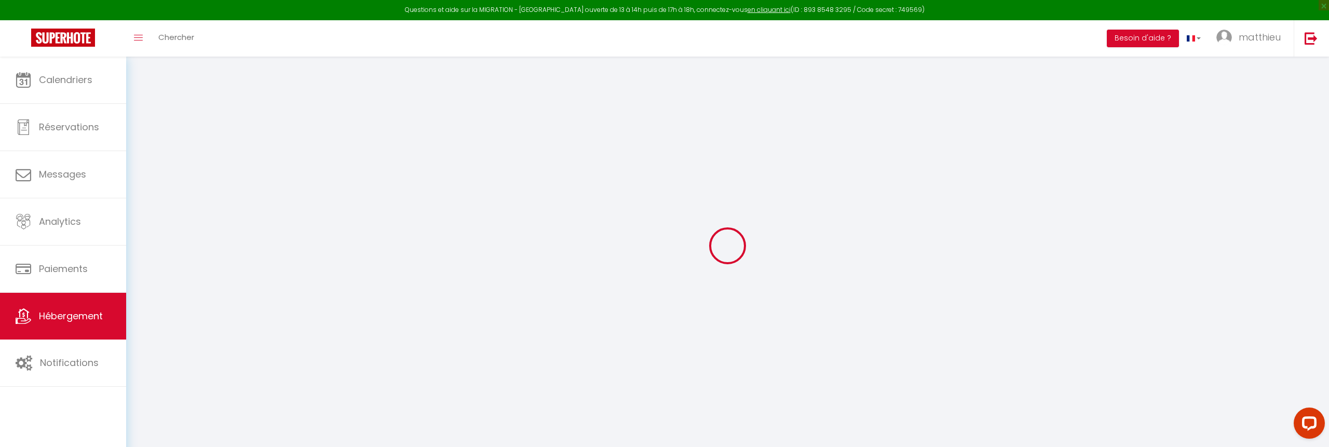
checkbox input "false"
type input "0"
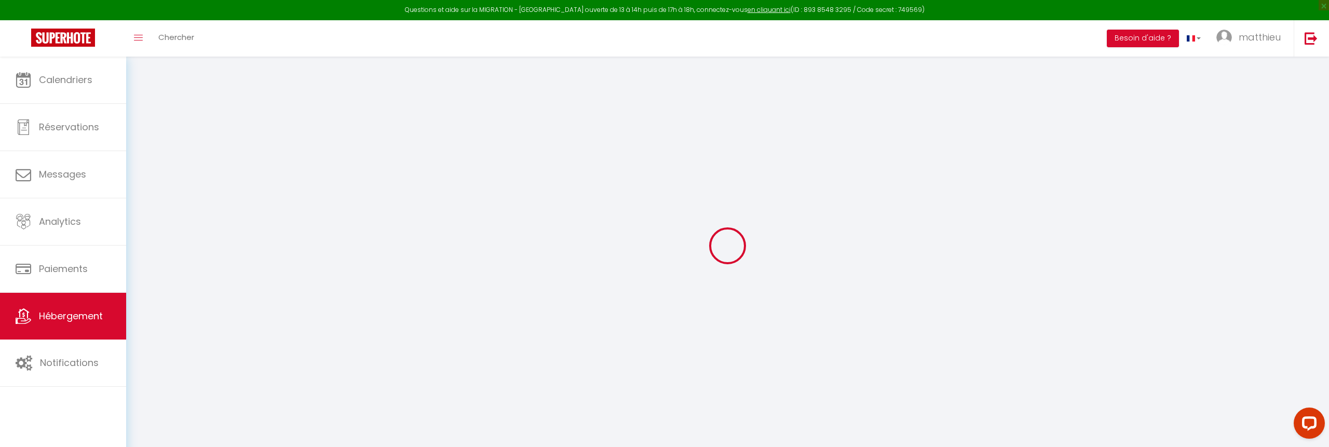
type input "0"
select select
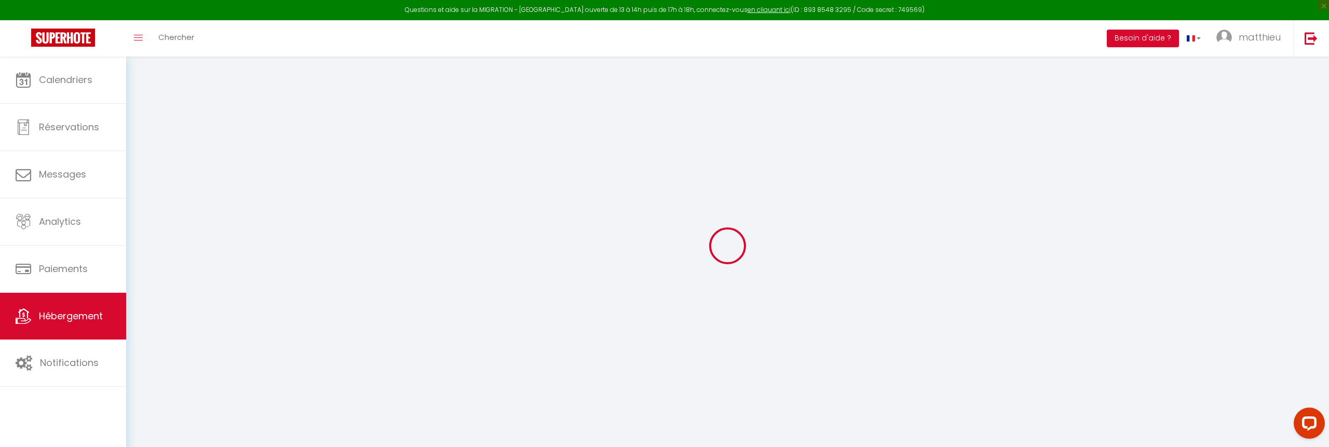
select select
checkbox input "false"
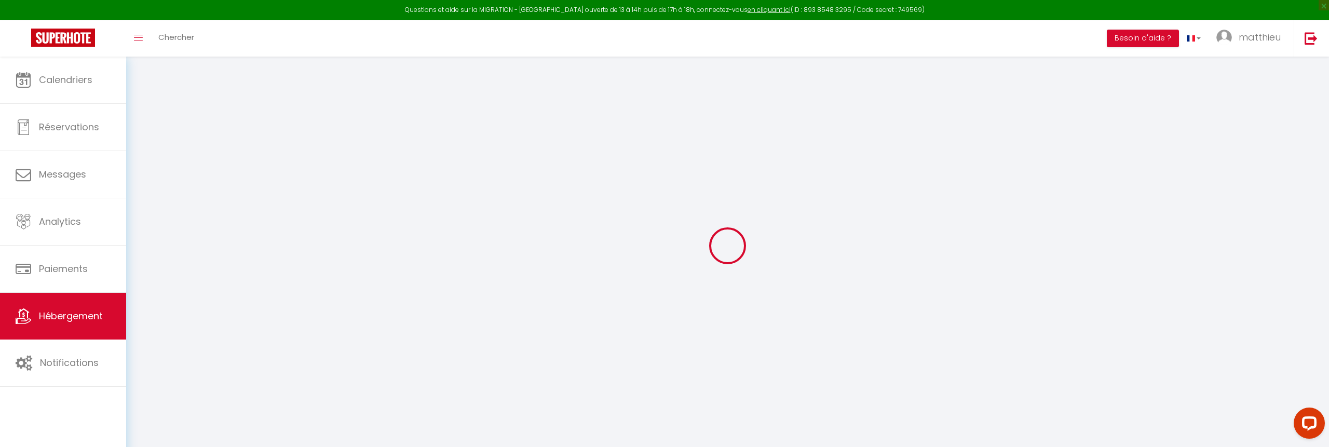
checkbox input "false"
select select
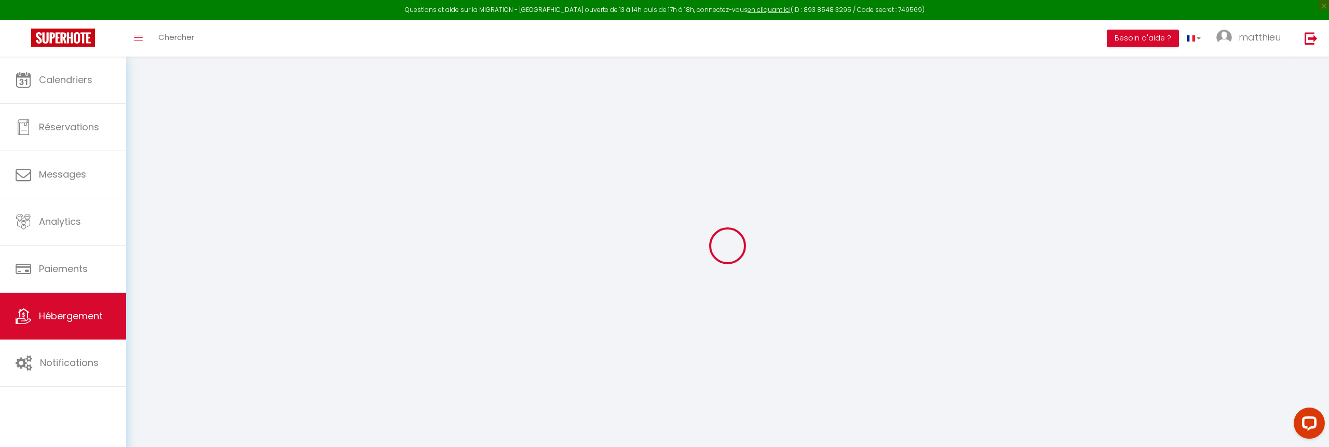
select select
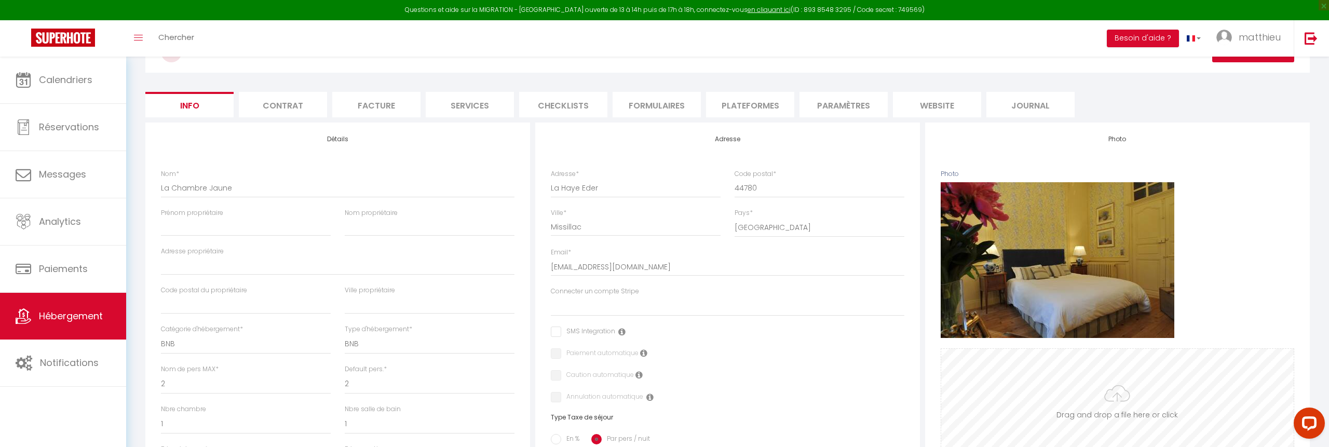
scroll to position [64, 0]
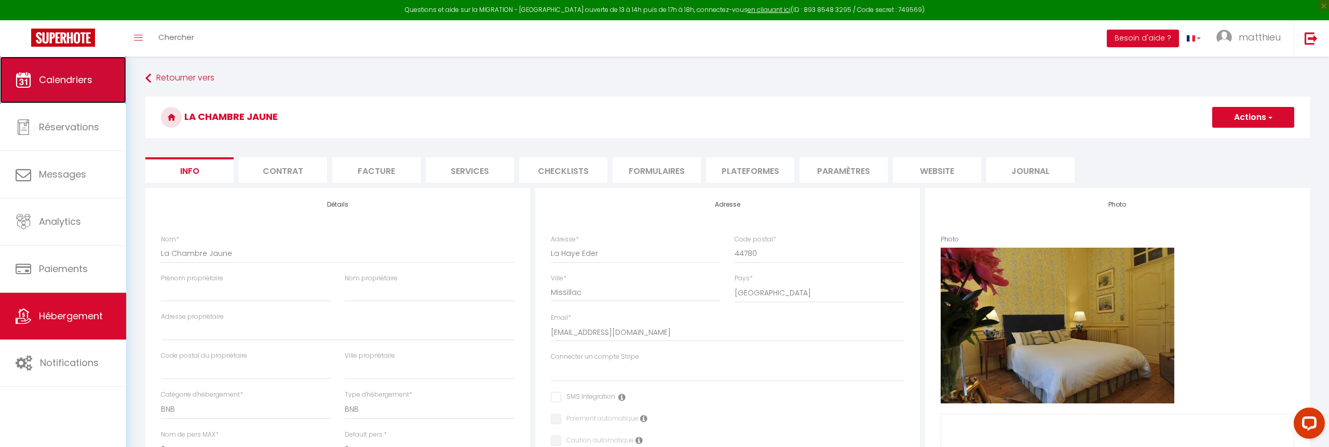
click at [45, 82] on span "Calendriers" at bounding box center [65, 79] width 53 height 13
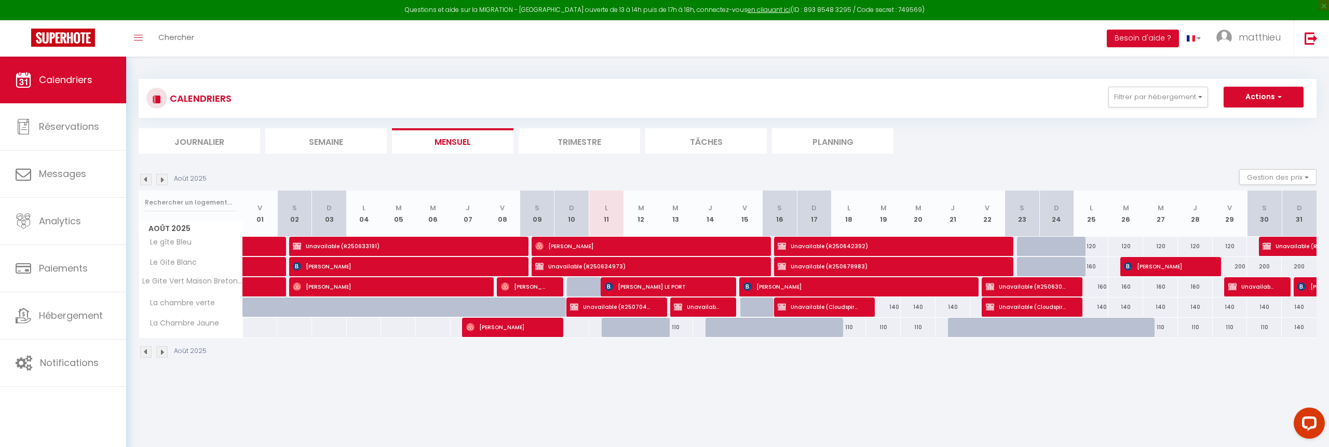
click at [730, 135] on li "Tâches" at bounding box center [705, 140] width 121 height 25
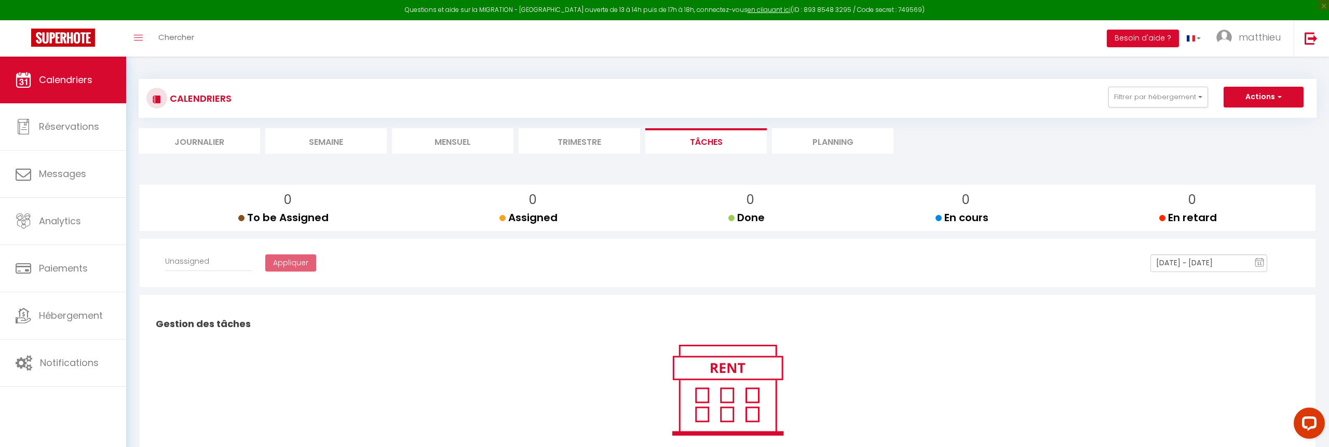
click at [590, 134] on li "Trimestre" at bounding box center [578, 140] width 121 height 25
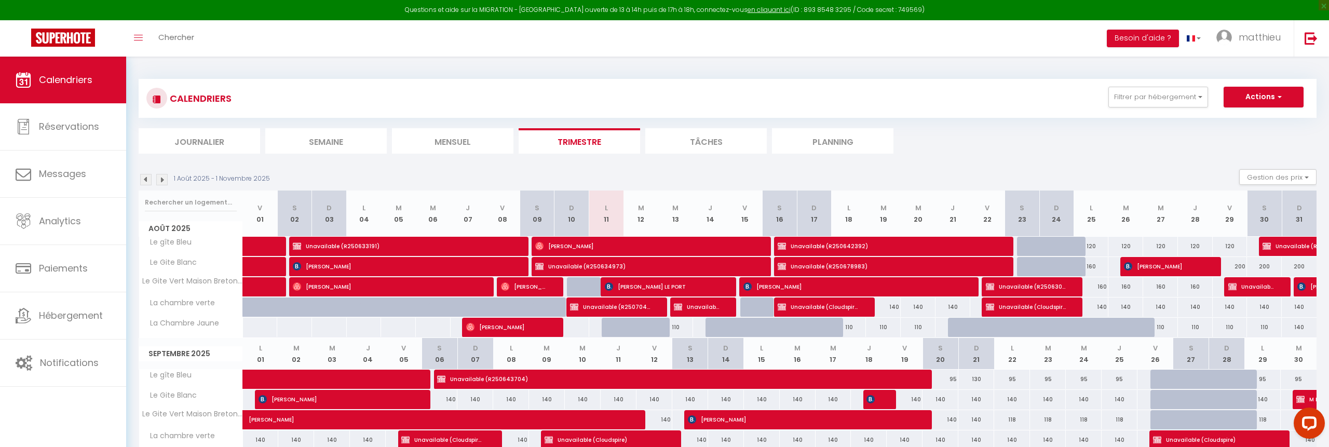
click at [845, 146] on li "Planning" at bounding box center [832, 140] width 121 height 25
